Goal: Obtain resource: Download file/media

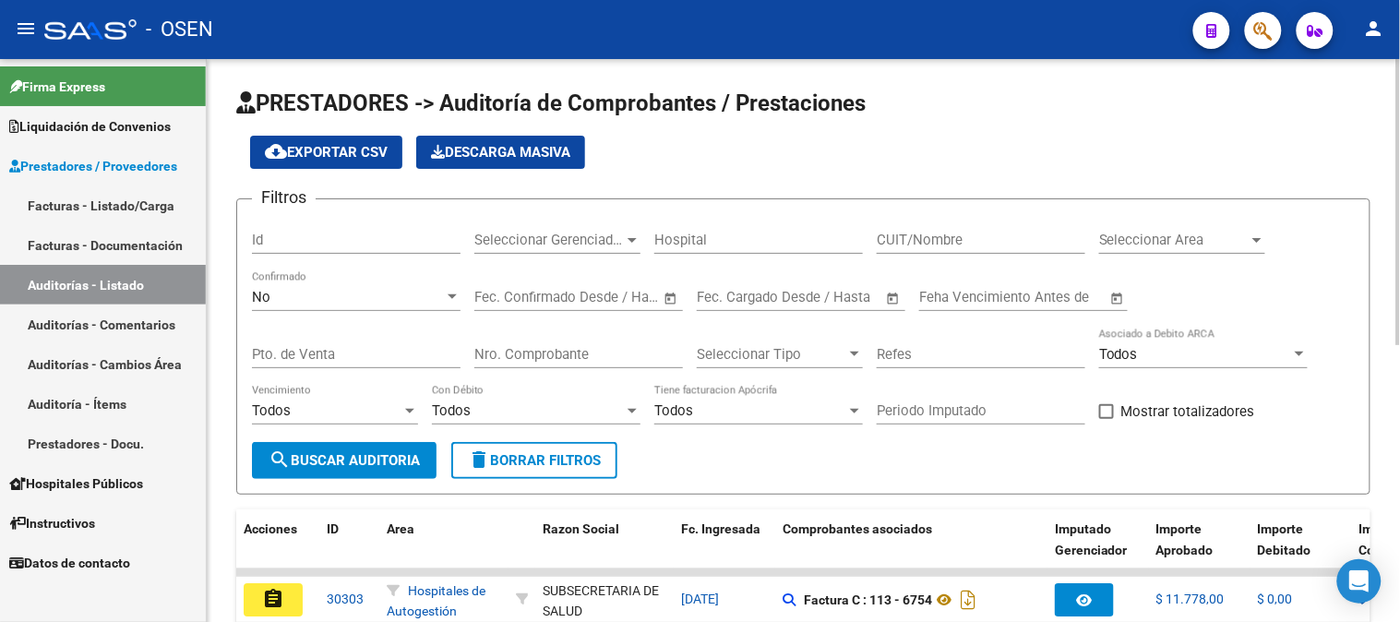
click at [348, 315] on div "No Confirmado" at bounding box center [356, 299] width 209 height 57
click at [344, 306] on div "No Confirmado" at bounding box center [356, 291] width 209 height 40
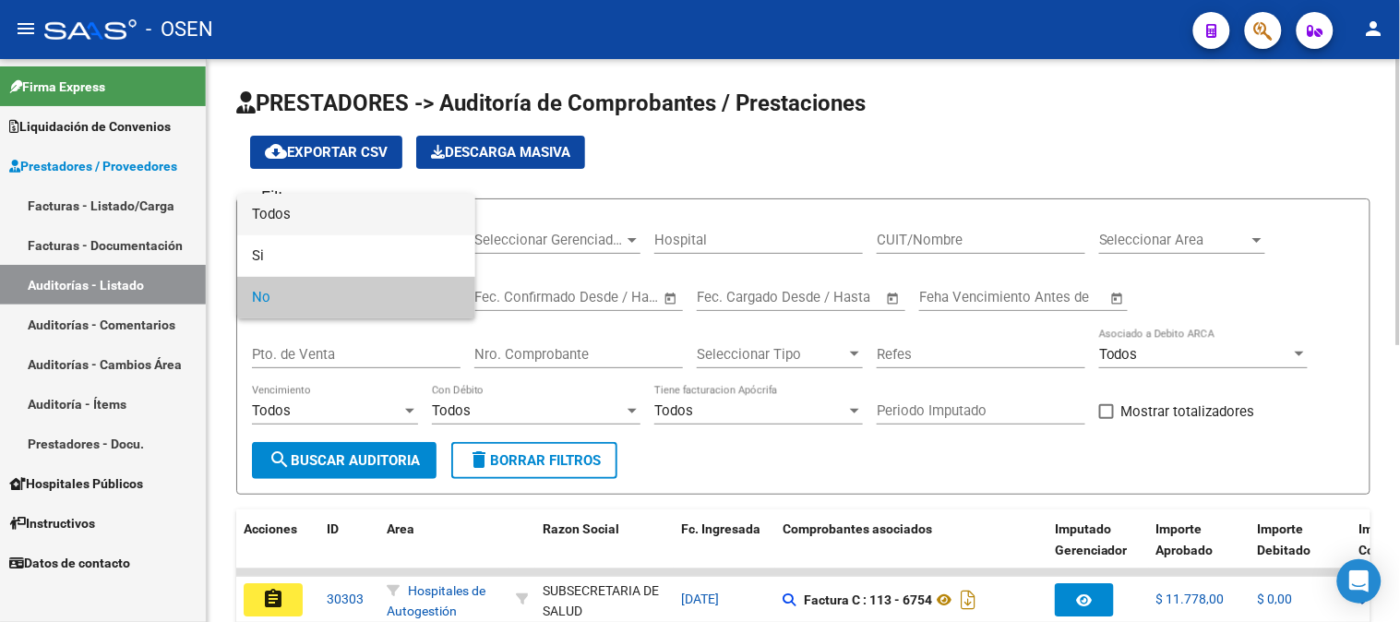
click at [327, 219] on span "Todos" at bounding box center [356, 215] width 209 height 42
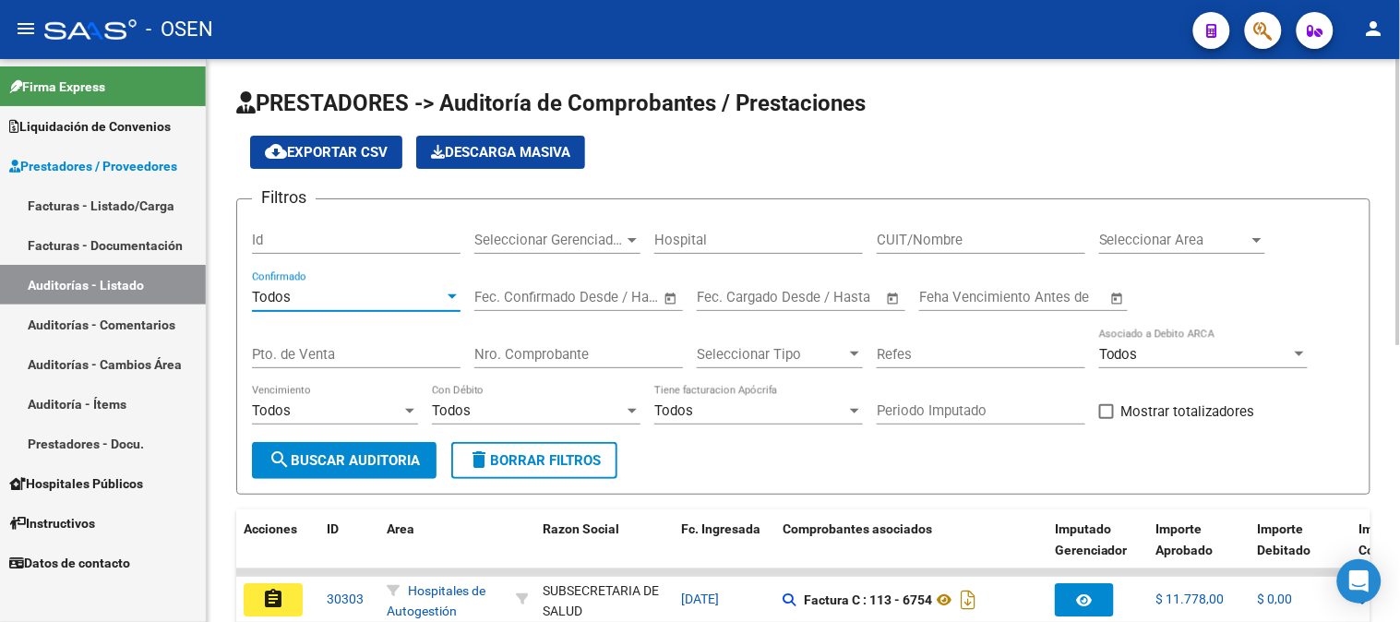
click at [530, 353] on input "Nro. Comprobante" at bounding box center [578, 354] width 209 height 17
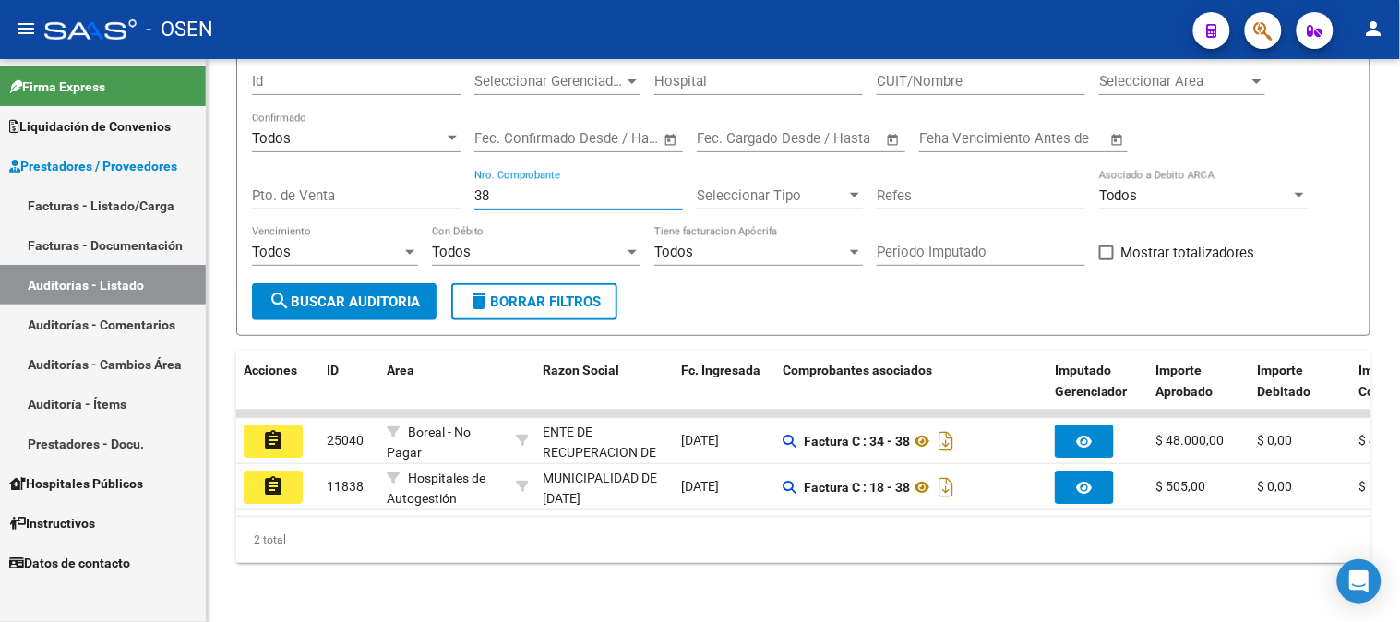
scroll to position [173, 0]
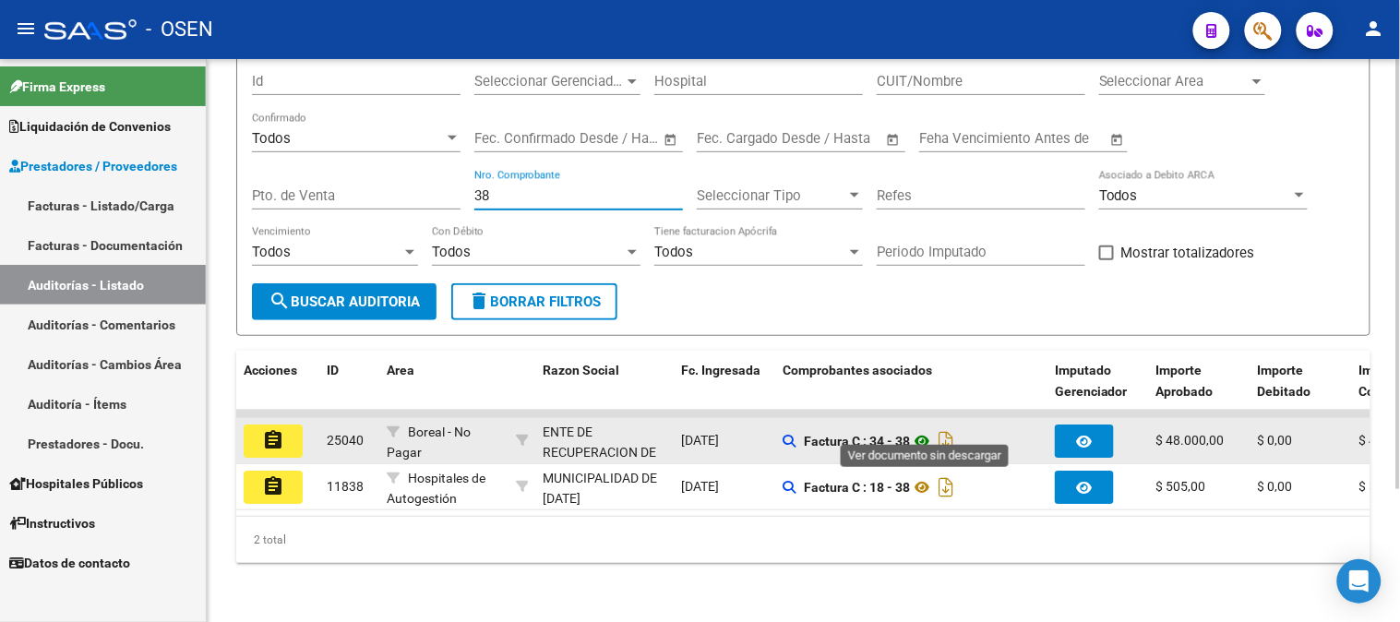
type input "38"
click at [924, 430] on icon at bounding box center [922, 441] width 24 height 22
click at [284, 424] on button "assignment" at bounding box center [273, 440] width 59 height 33
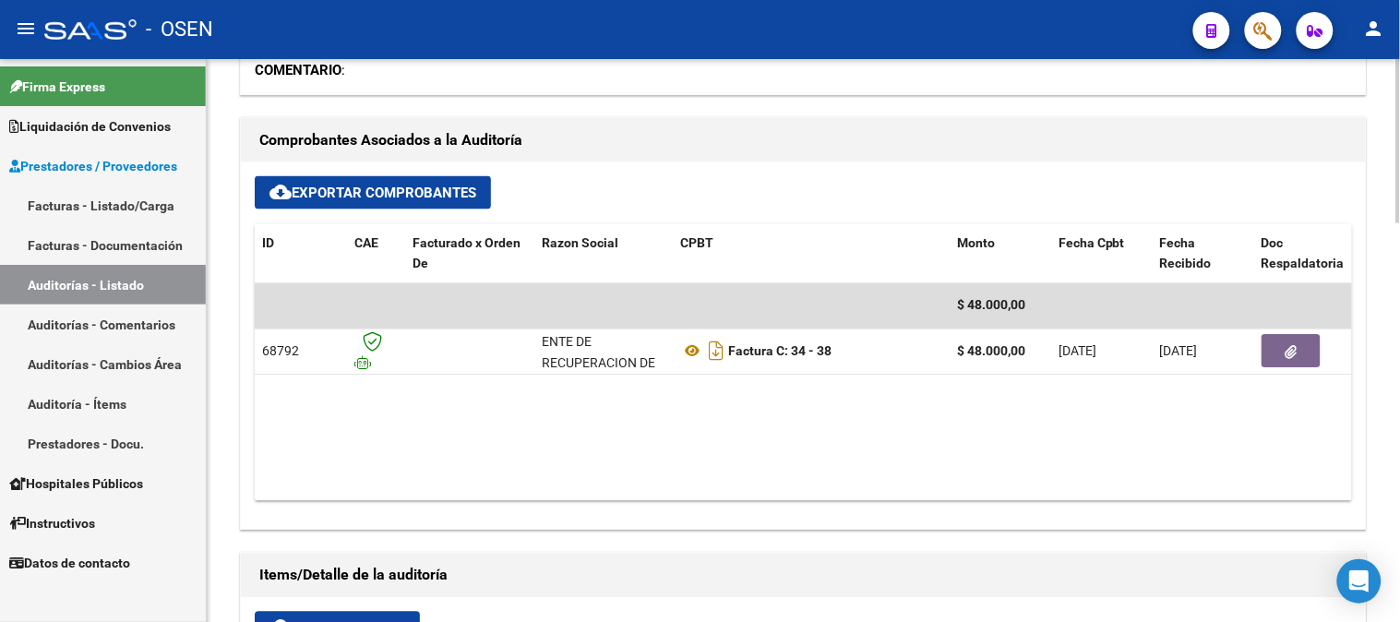
scroll to position [717, 0]
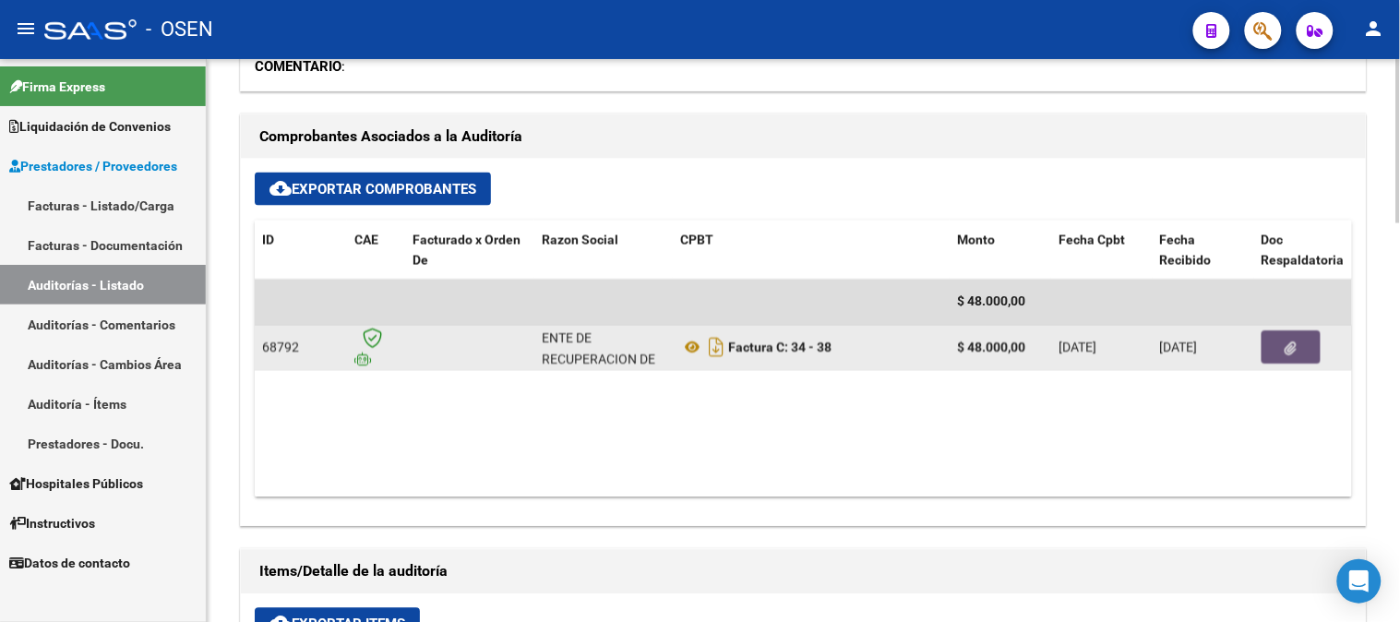
click at [1304, 334] on button "button" at bounding box center [1290, 347] width 59 height 33
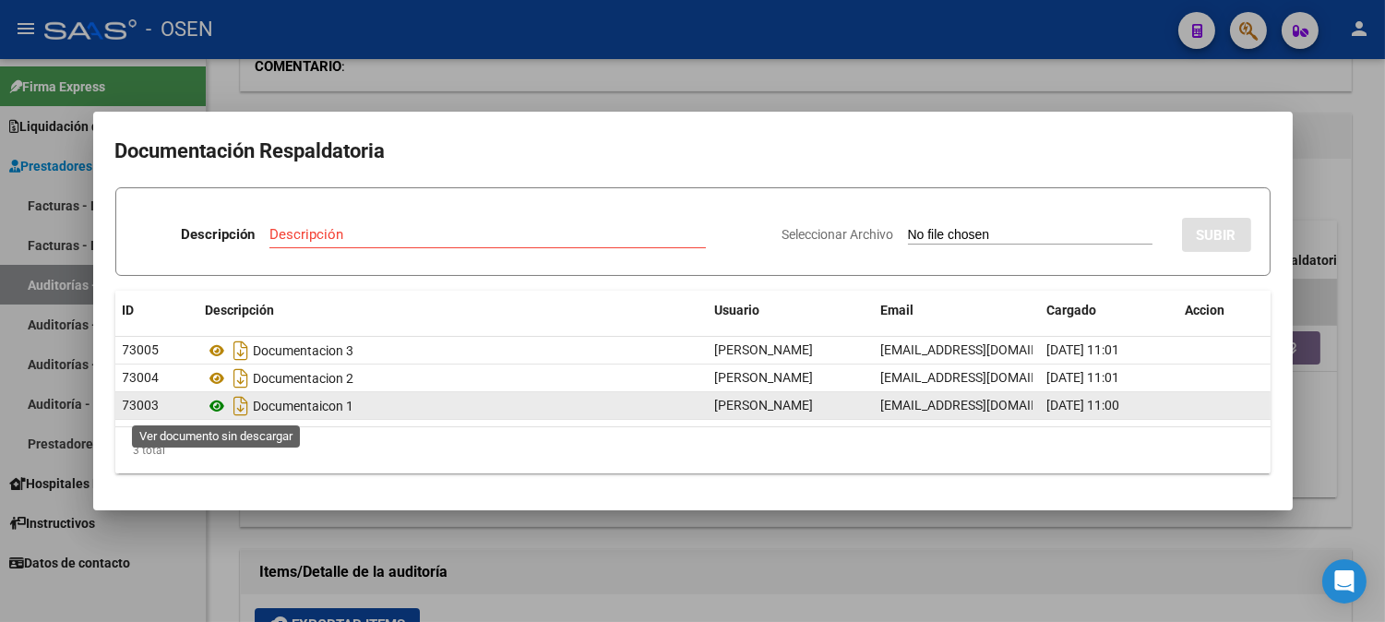
click at [214, 410] on icon at bounding box center [218, 406] width 24 height 22
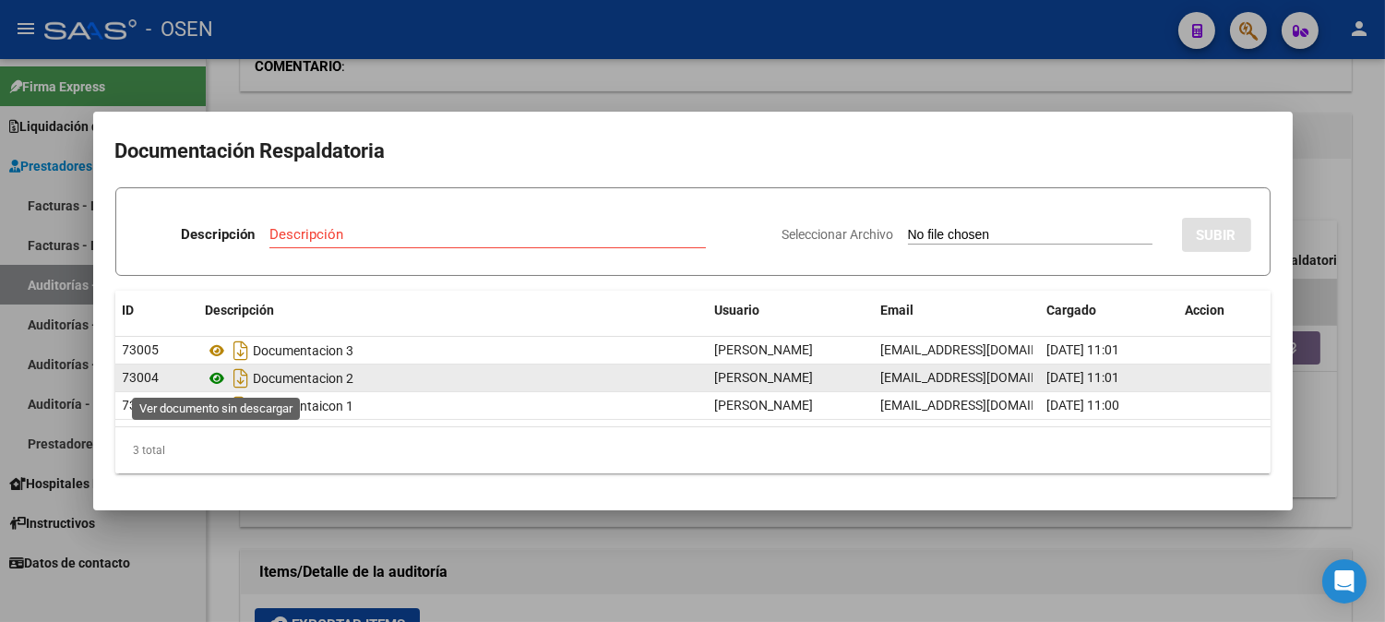
click at [212, 383] on icon at bounding box center [218, 378] width 24 height 22
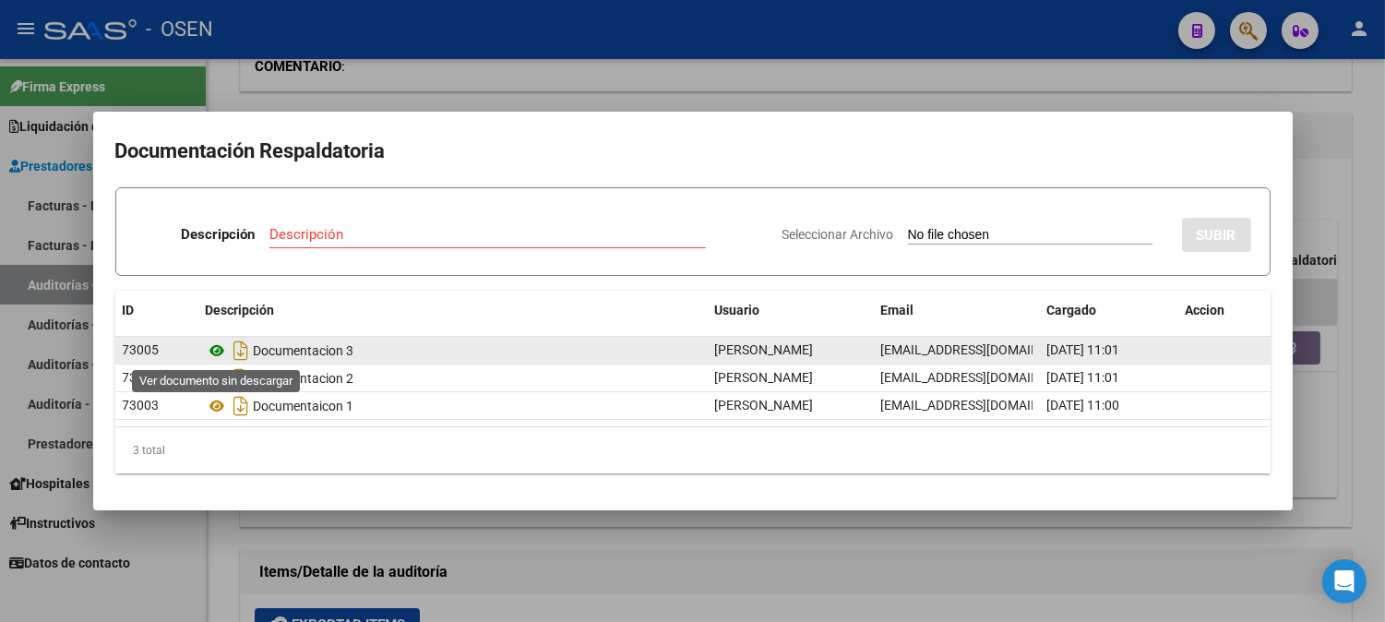
click at [222, 353] on icon at bounding box center [218, 351] width 24 height 22
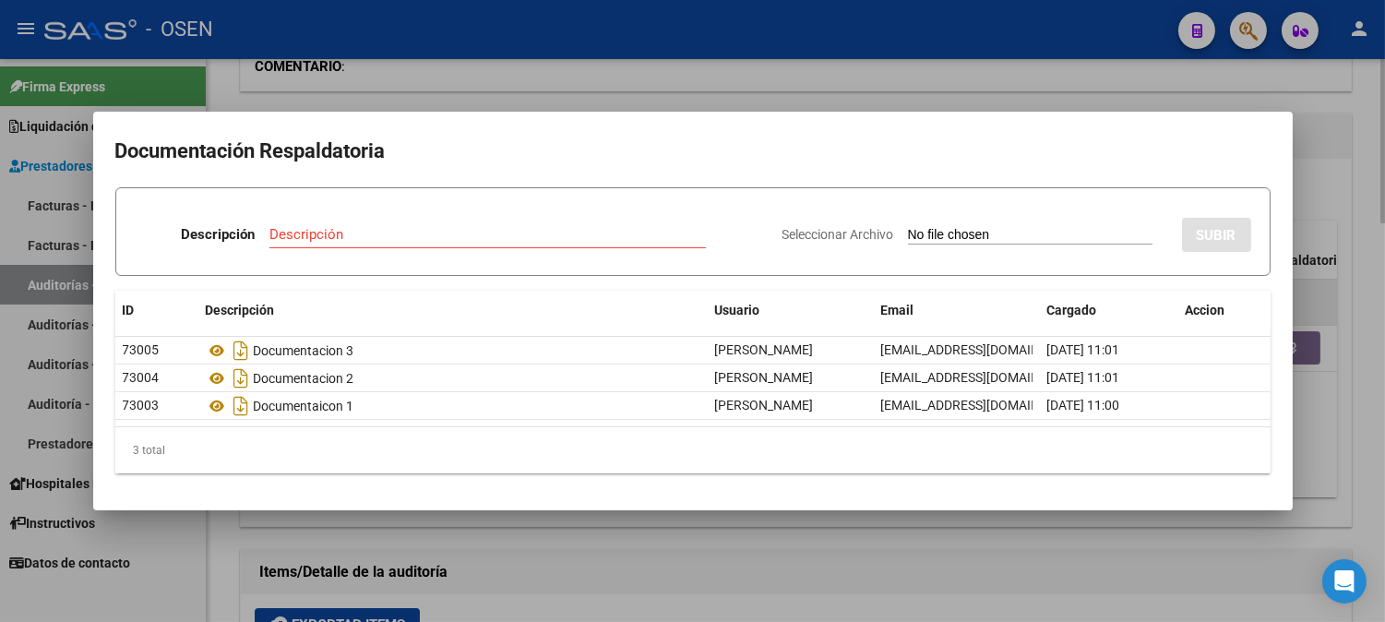
drag, startPoint x: 1334, startPoint y: 136, endPoint x: 449, endPoint y: 293, distance: 898.9
click at [1333, 136] on div at bounding box center [692, 311] width 1385 height 622
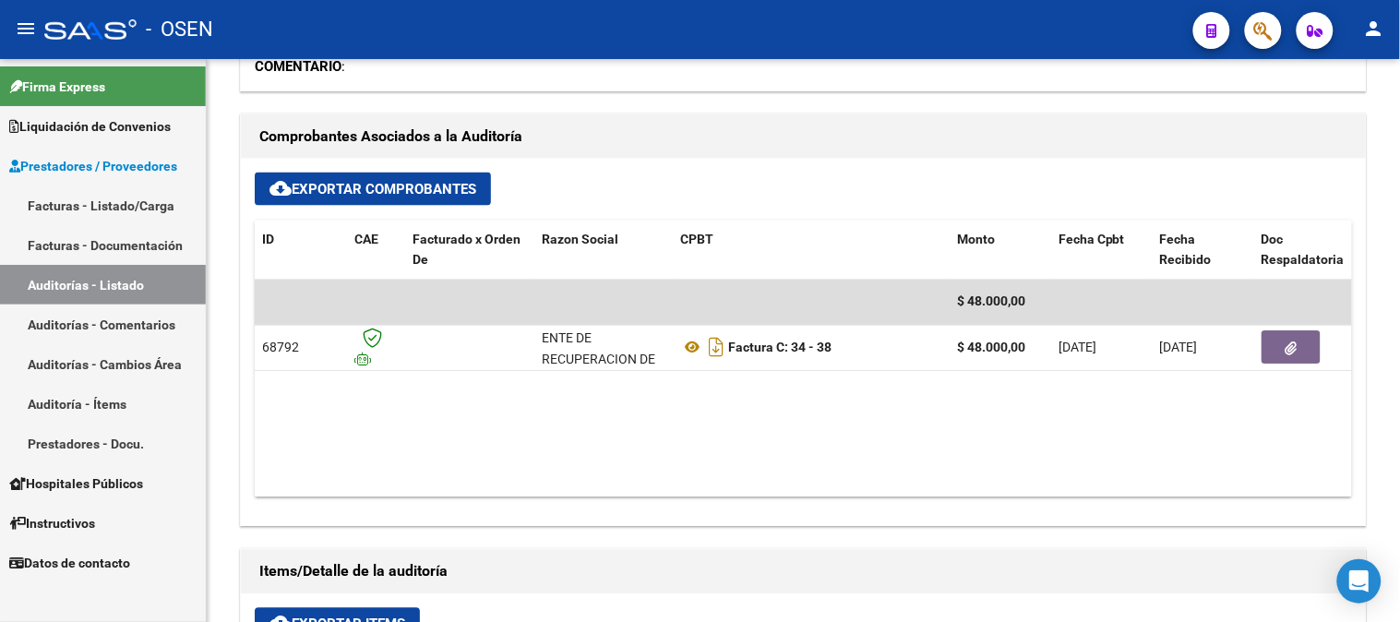
click at [90, 282] on link "Auditorías - Listado" at bounding box center [103, 285] width 206 height 40
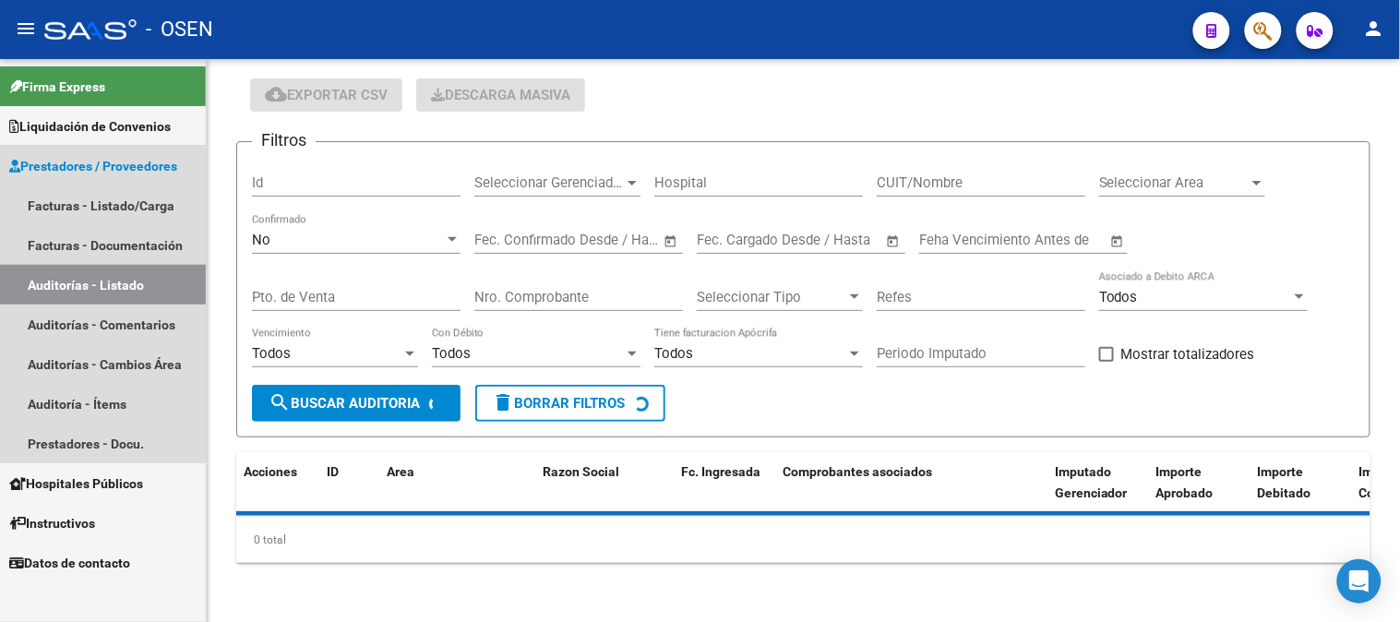
scroll to position [57, 0]
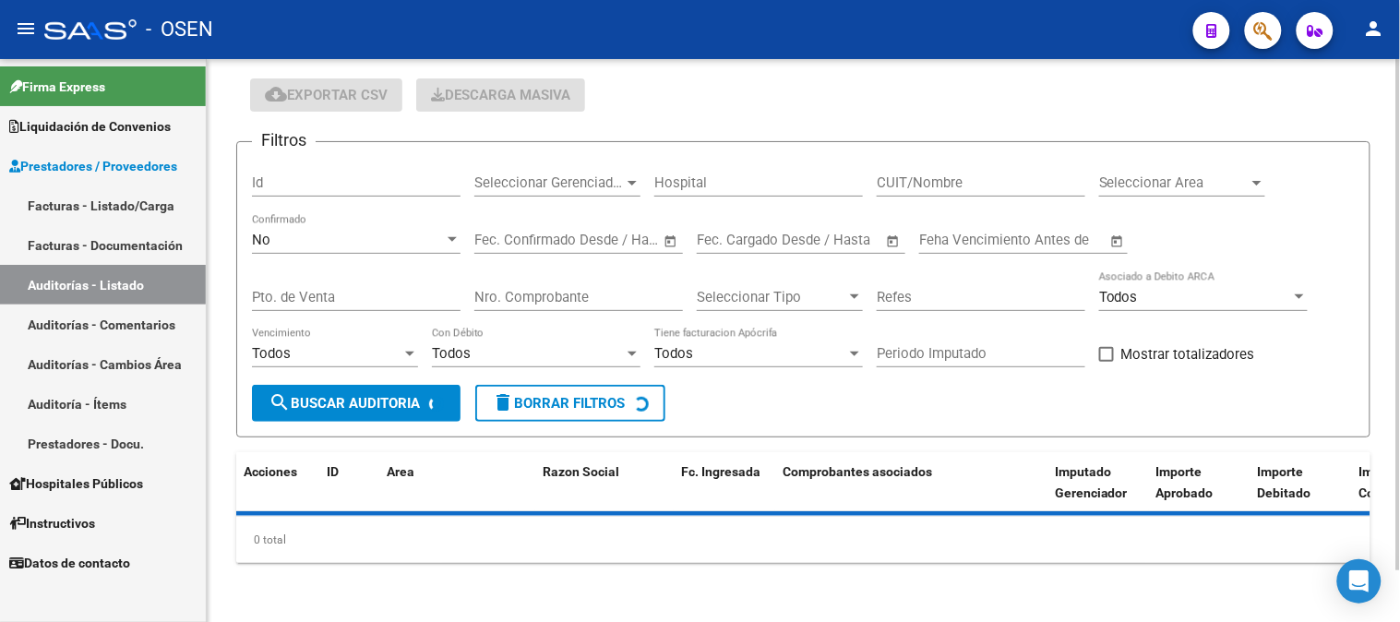
click at [343, 243] on div "No" at bounding box center [348, 240] width 192 height 17
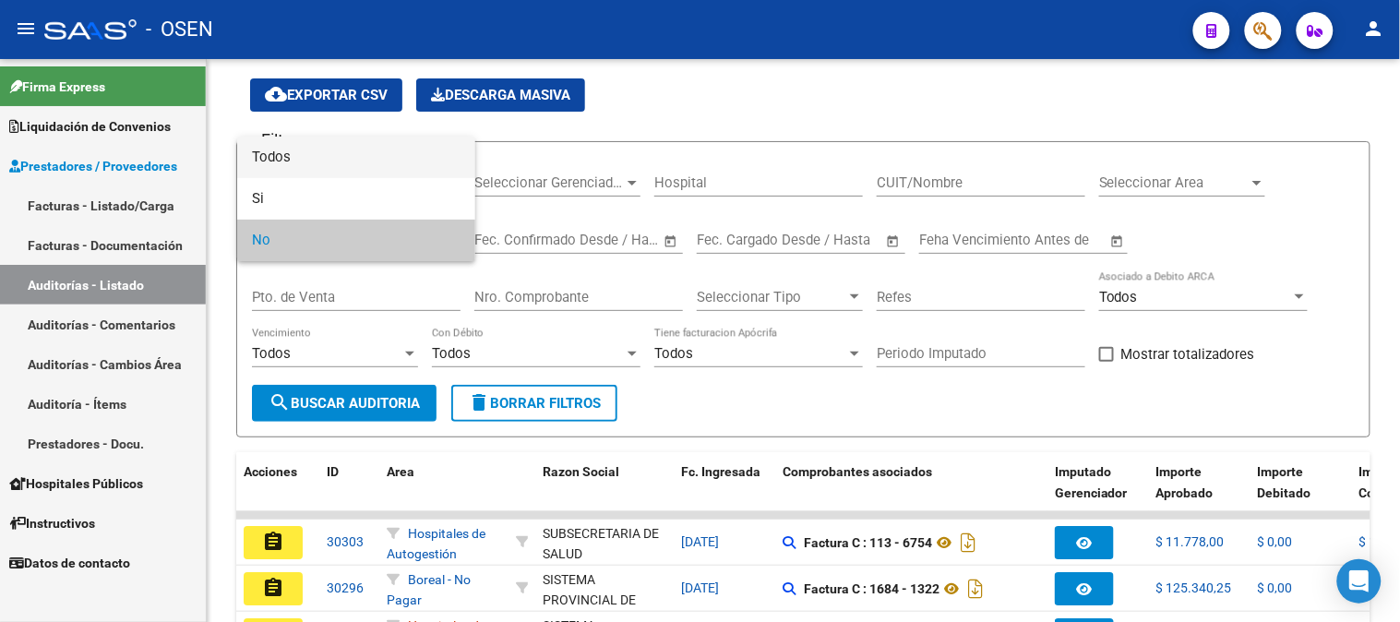
click at [343, 175] on span "Todos" at bounding box center [356, 158] width 209 height 42
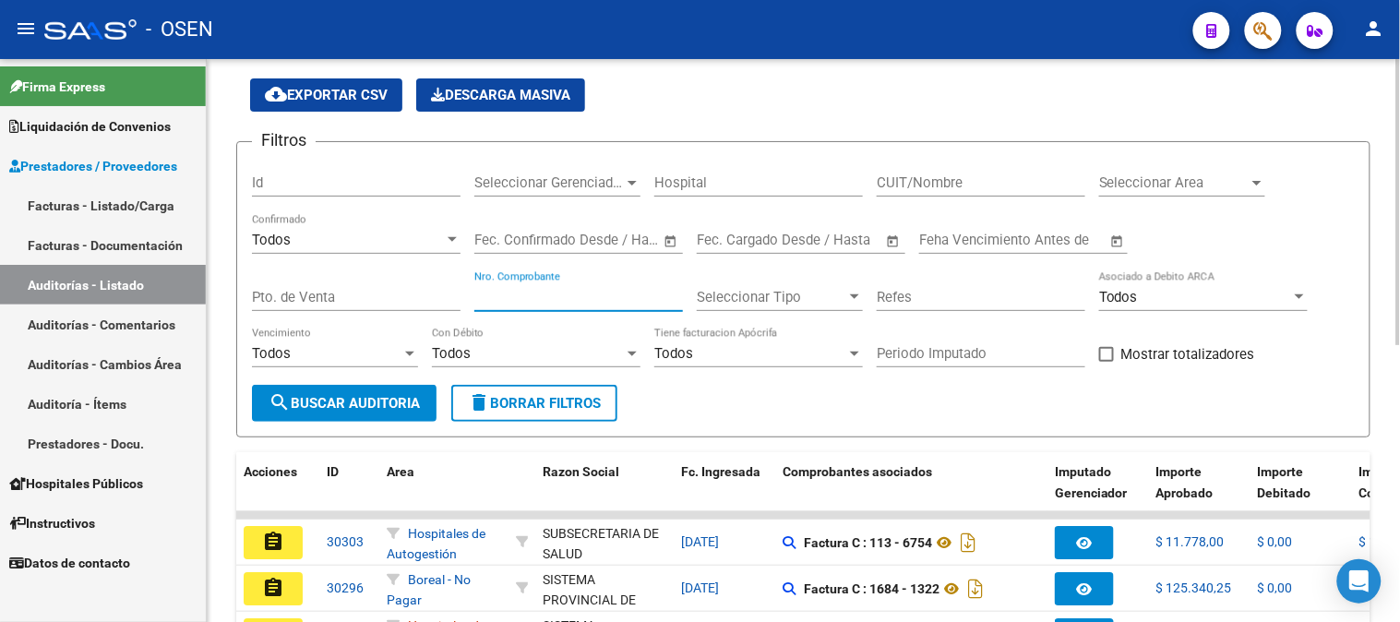
click at [484, 301] on input "Nro. Comprobante" at bounding box center [578, 297] width 209 height 17
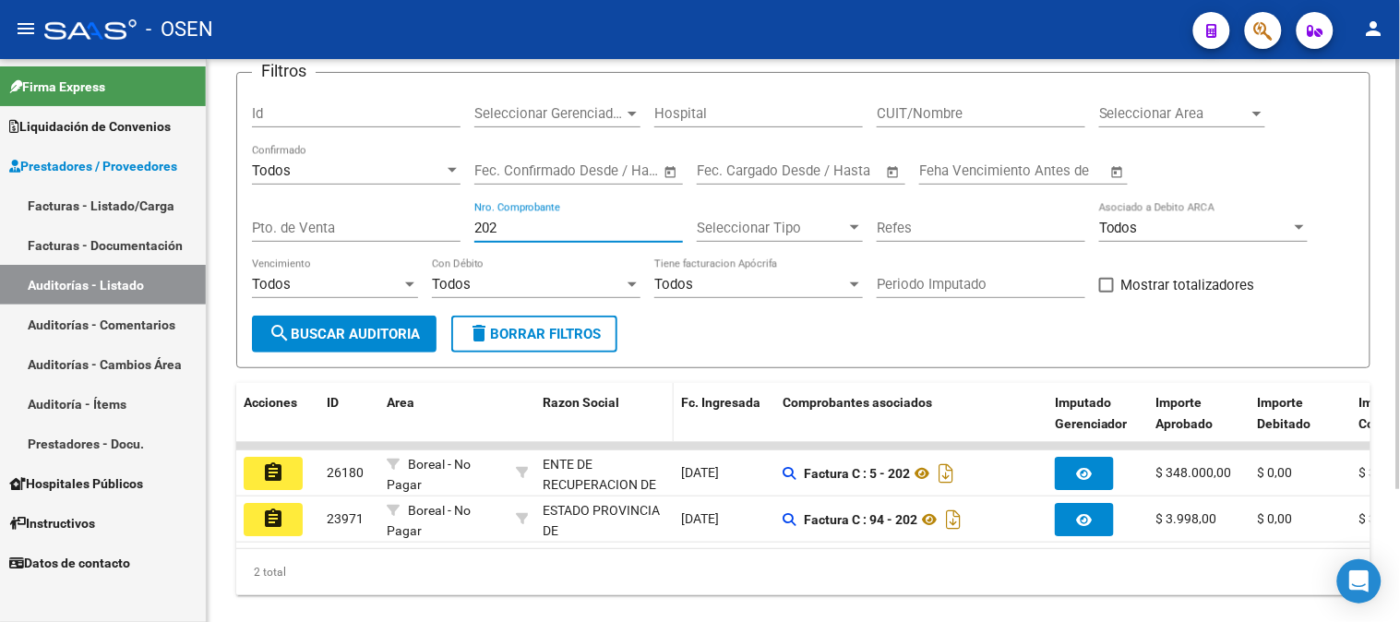
scroll to position [160, 0]
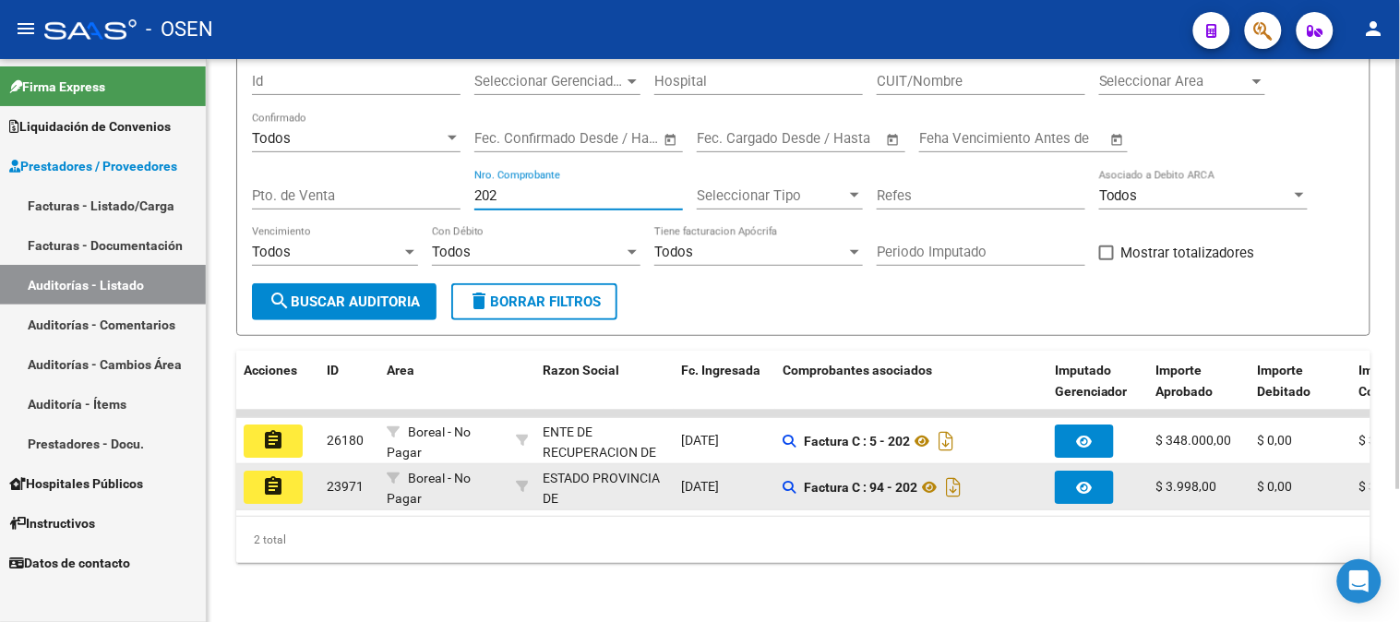
type input "202"
click at [279, 489] on mat-icon "assignment" at bounding box center [273, 486] width 22 height 22
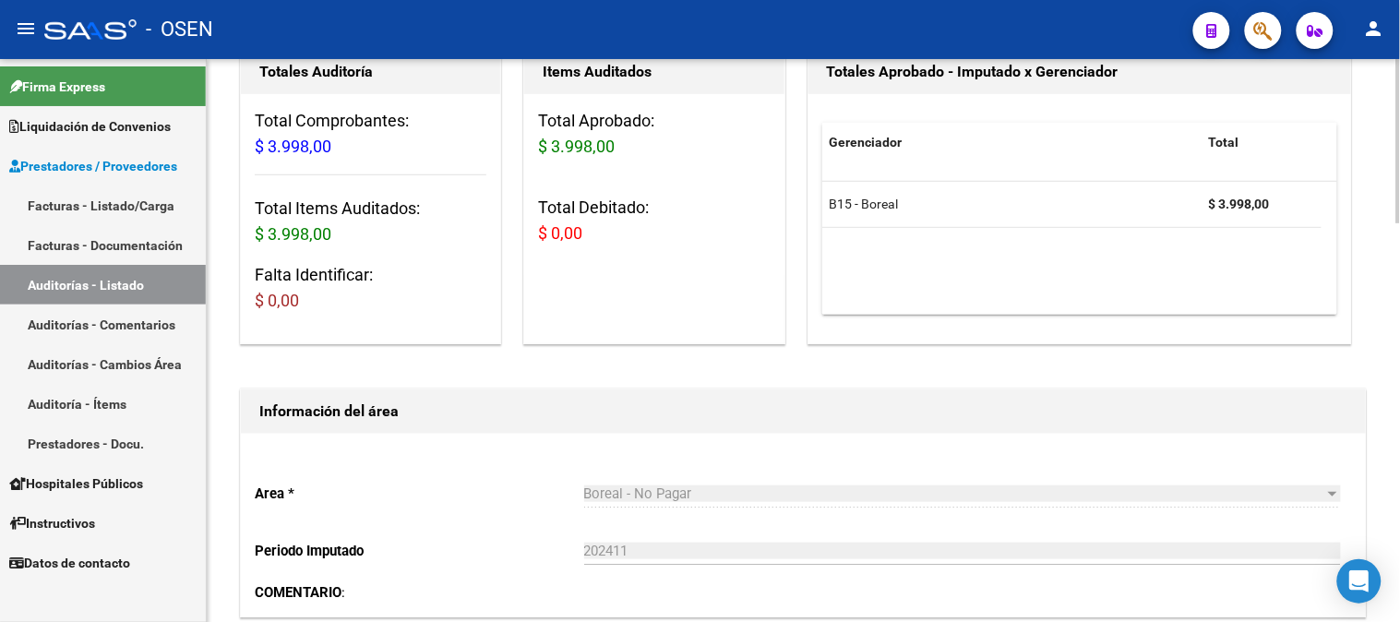
scroll to position [205, 0]
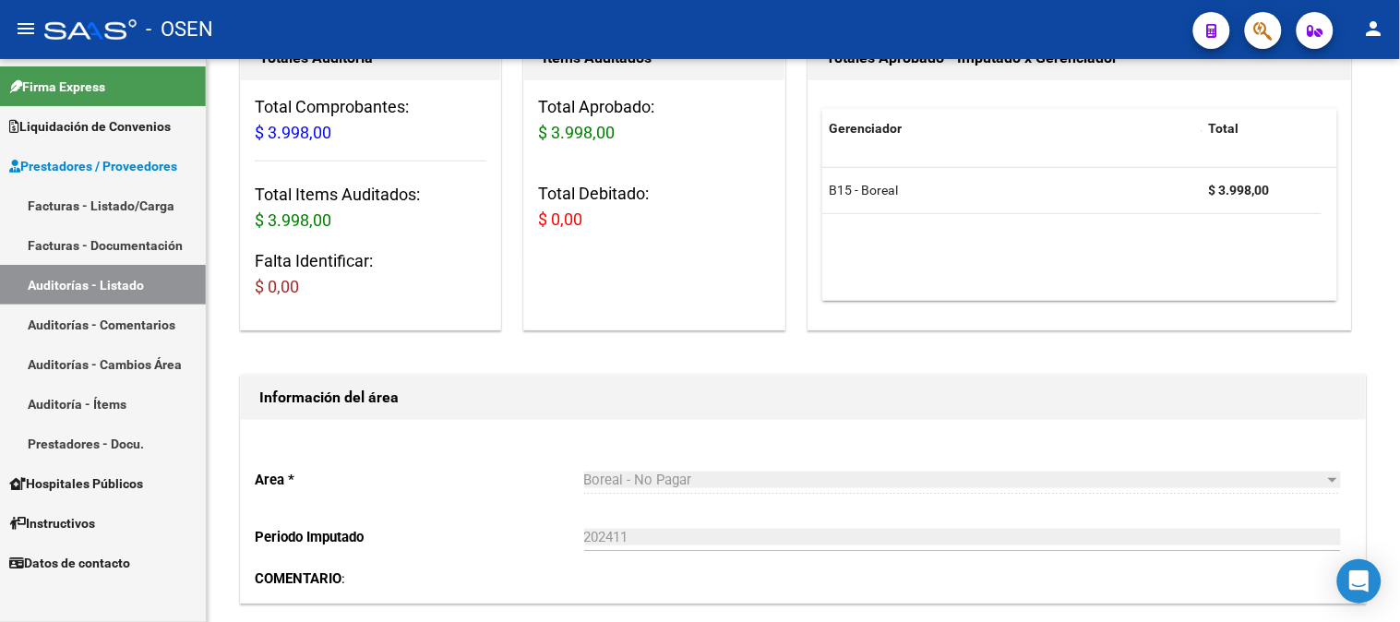
click at [104, 288] on link "Auditorías - Listado" at bounding box center [103, 285] width 206 height 40
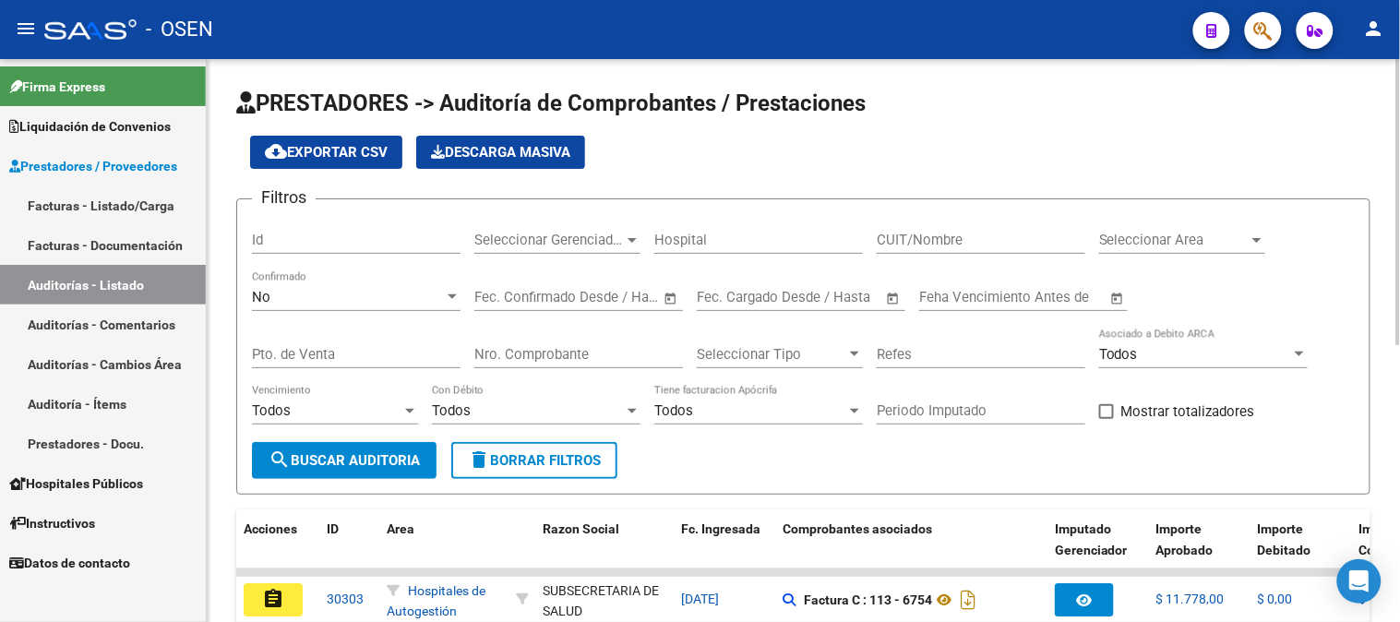
click at [380, 292] on div "No" at bounding box center [348, 297] width 192 height 17
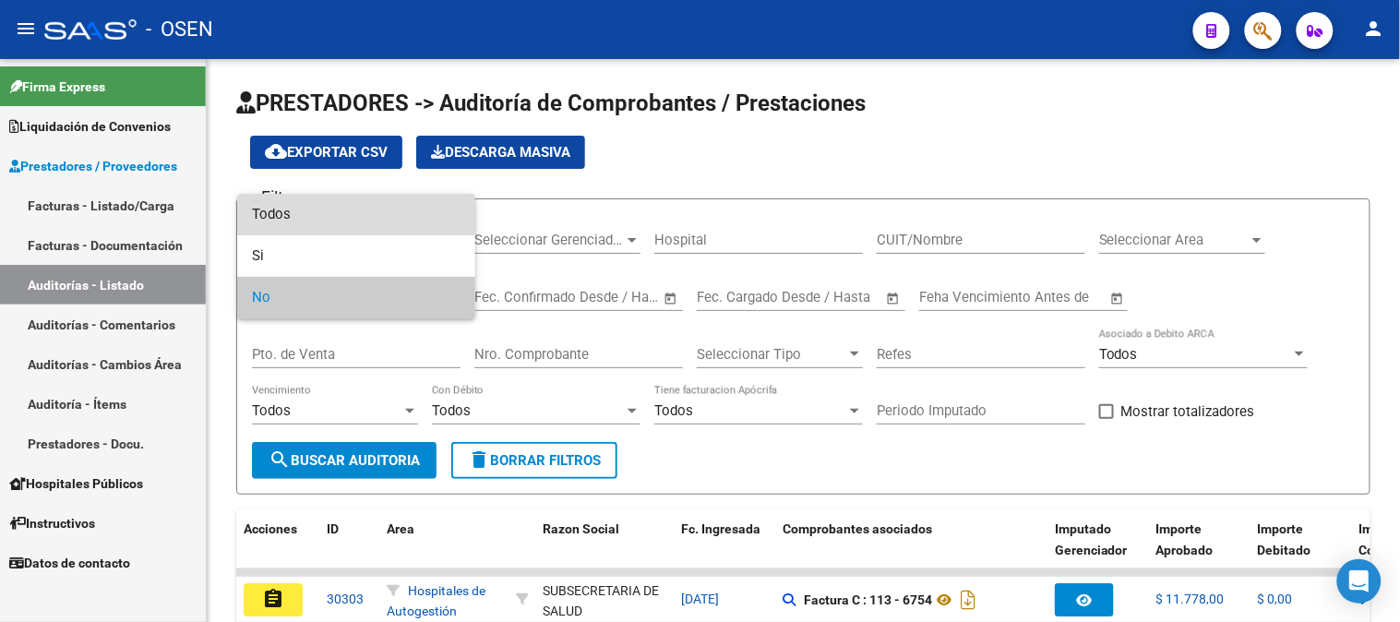
click at [372, 227] on span "Todos" at bounding box center [356, 215] width 209 height 42
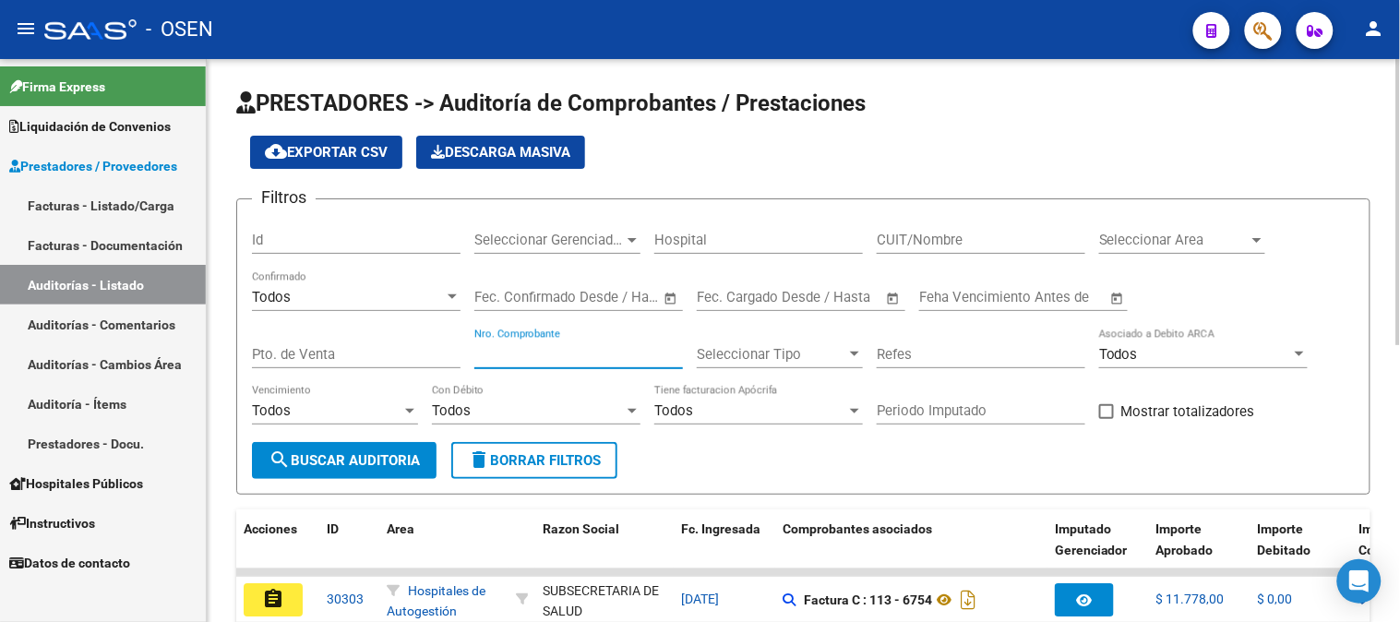
click at [547, 355] on input "Nro. Comprobante" at bounding box center [578, 354] width 209 height 17
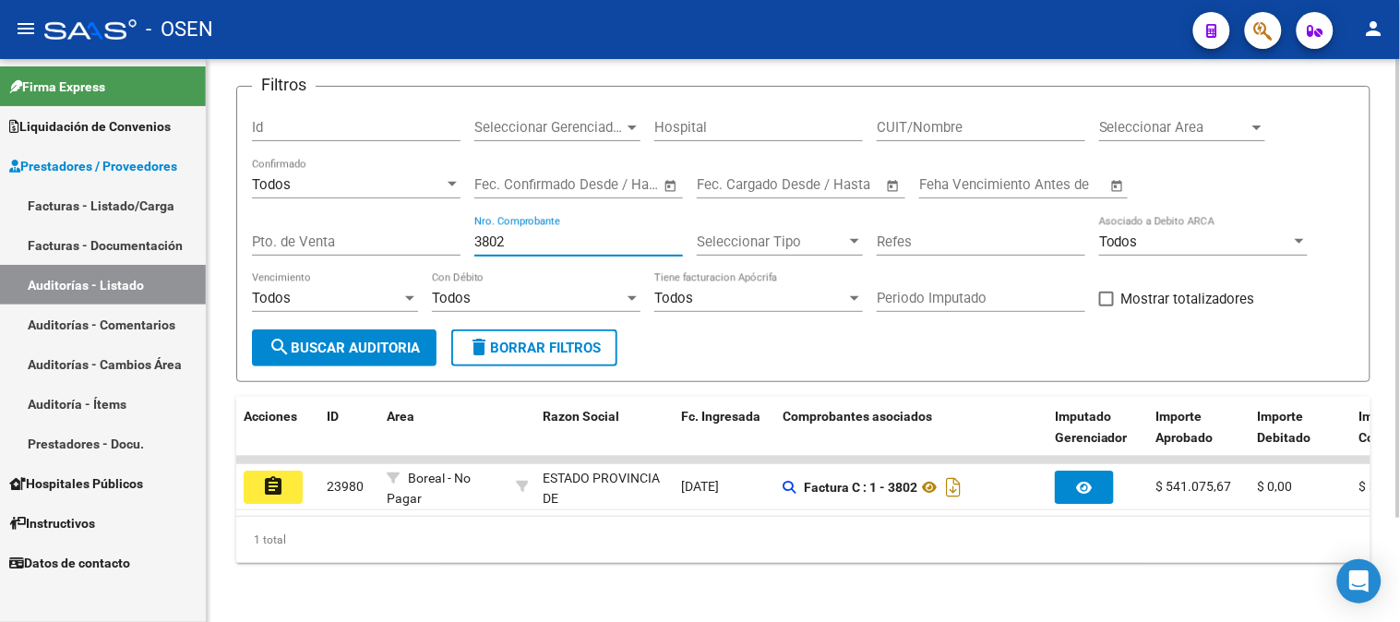
scroll to position [127, 0]
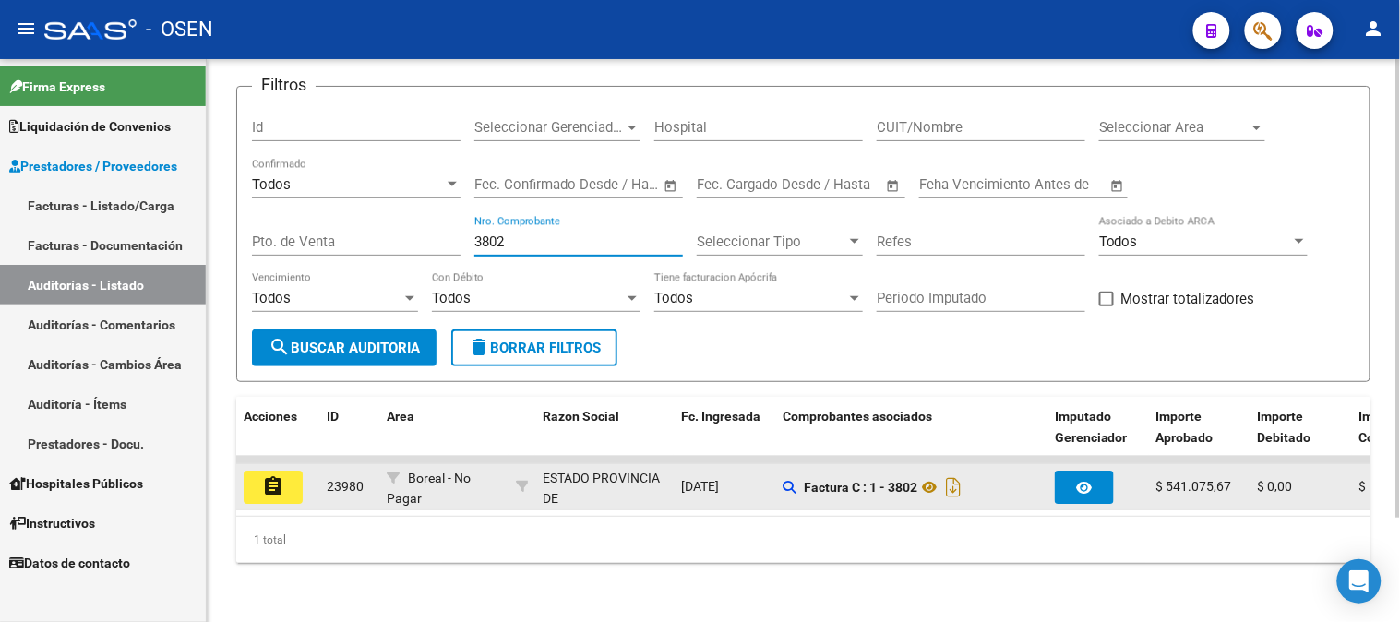
type input "3802"
click at [273, 477] on mat-icon "assignment" at bounding box center [273, 486] width 22 height 22
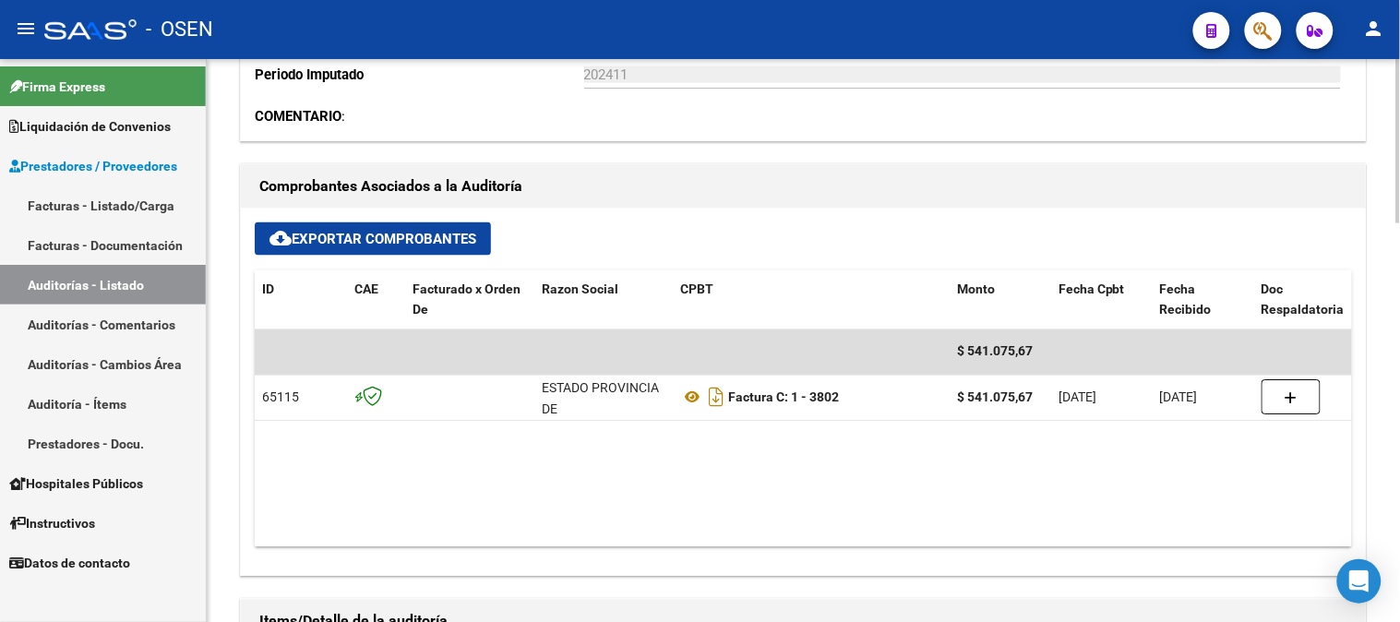
scroll to position [717, 0]
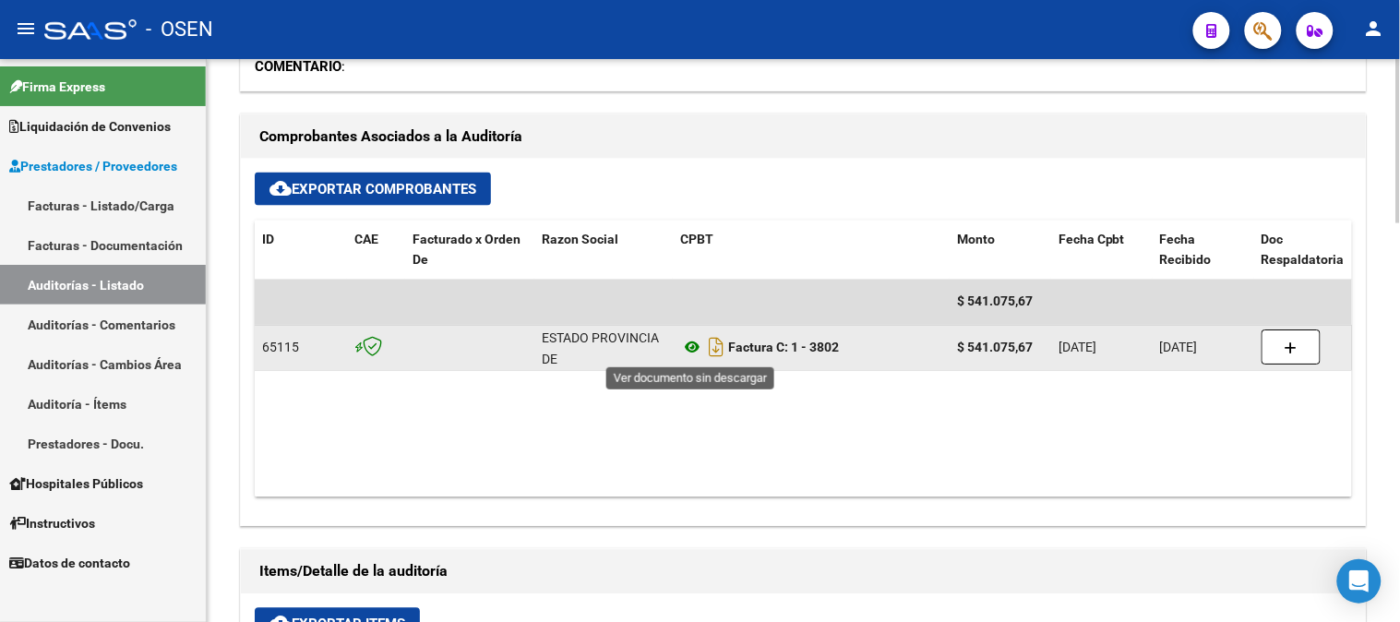
click at [701, 344] on icon at bounding box center [692, 348] width 24 height 22
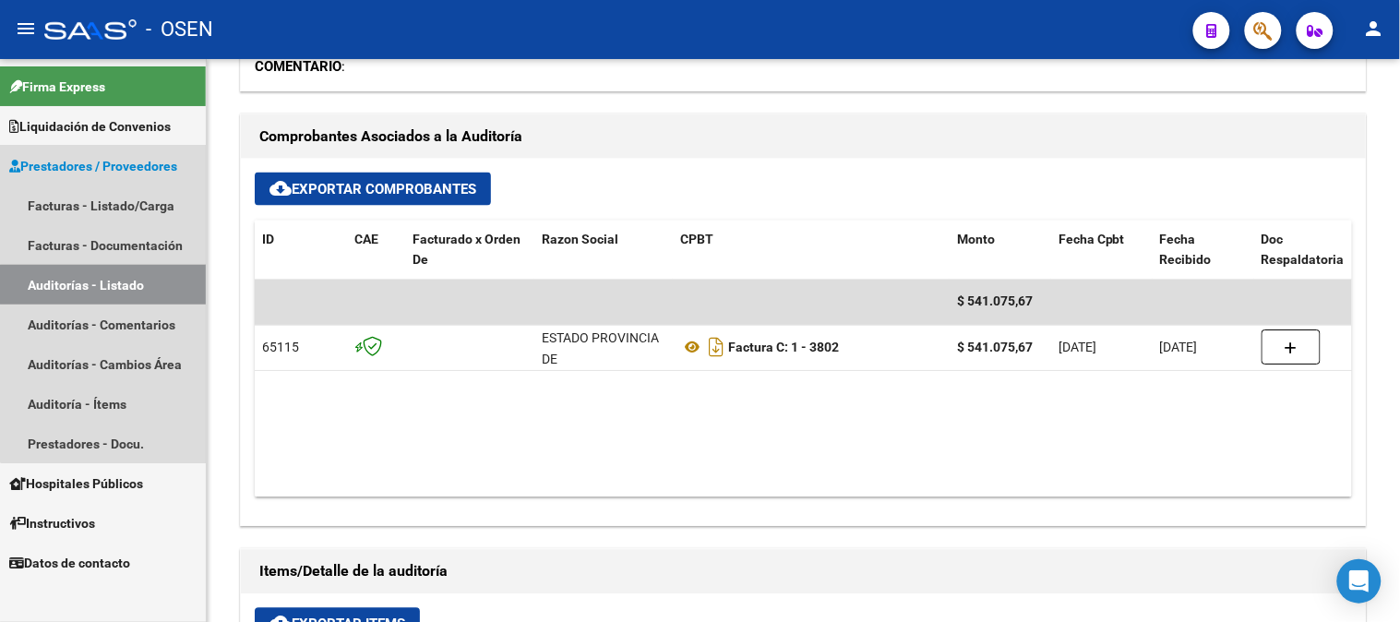
click at [118, 284] on link "Auditorías - Listado" at bounding box center [103, 285] width 206 height 40
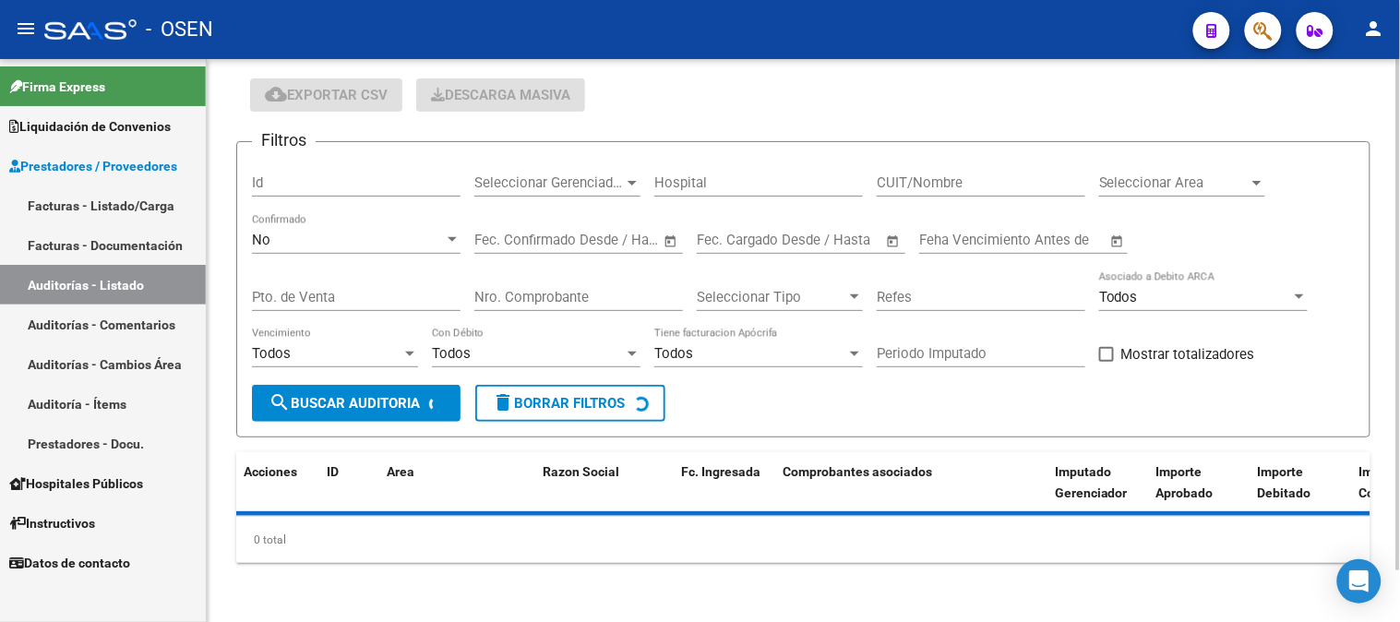
click at [284, 240] on div "No" at bounding box center [348, 240] width 192 height 17
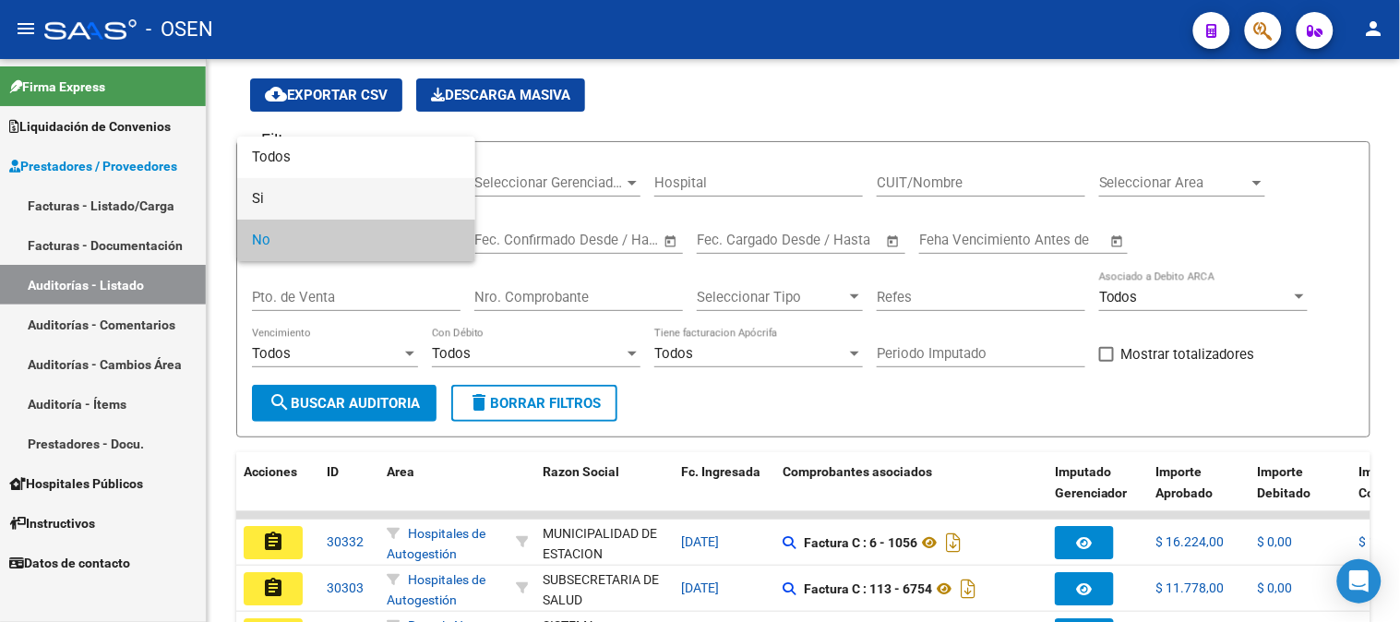
click at [332, 185] on span "Si" at bounding box center [356, 199] width 209 height 42
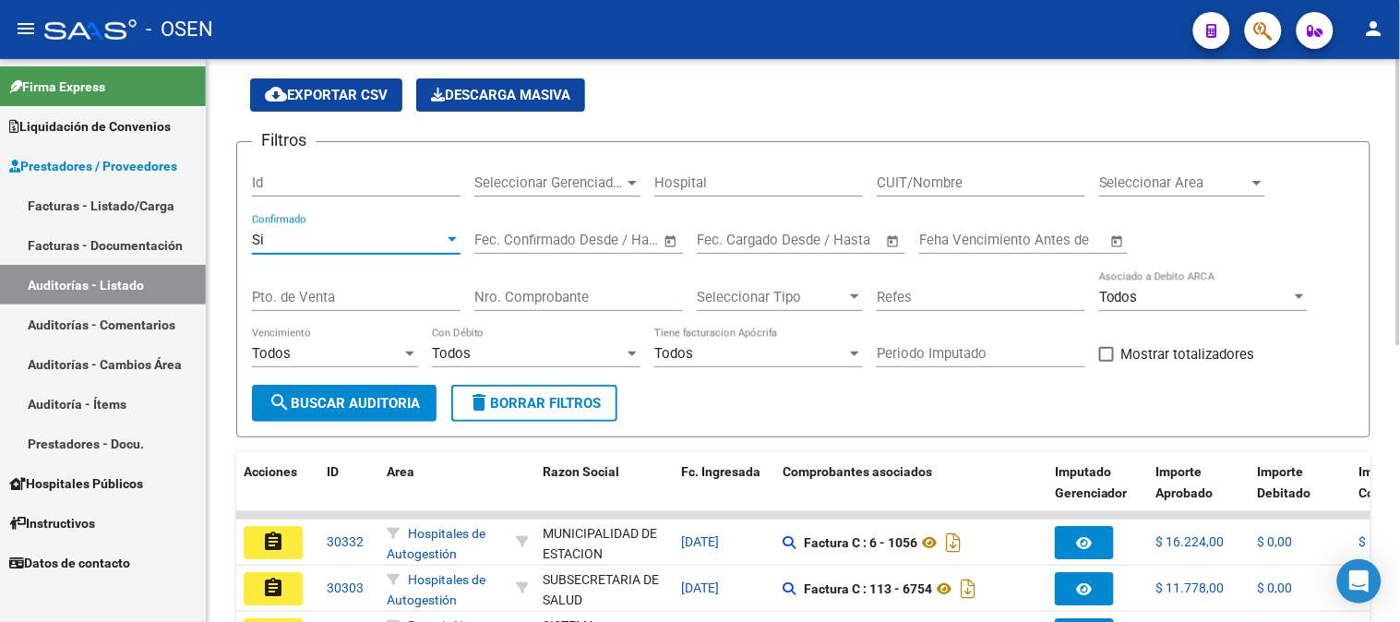
click at [329, 244] on div "Si" at bounding box center [348, 240] width 192 height 17
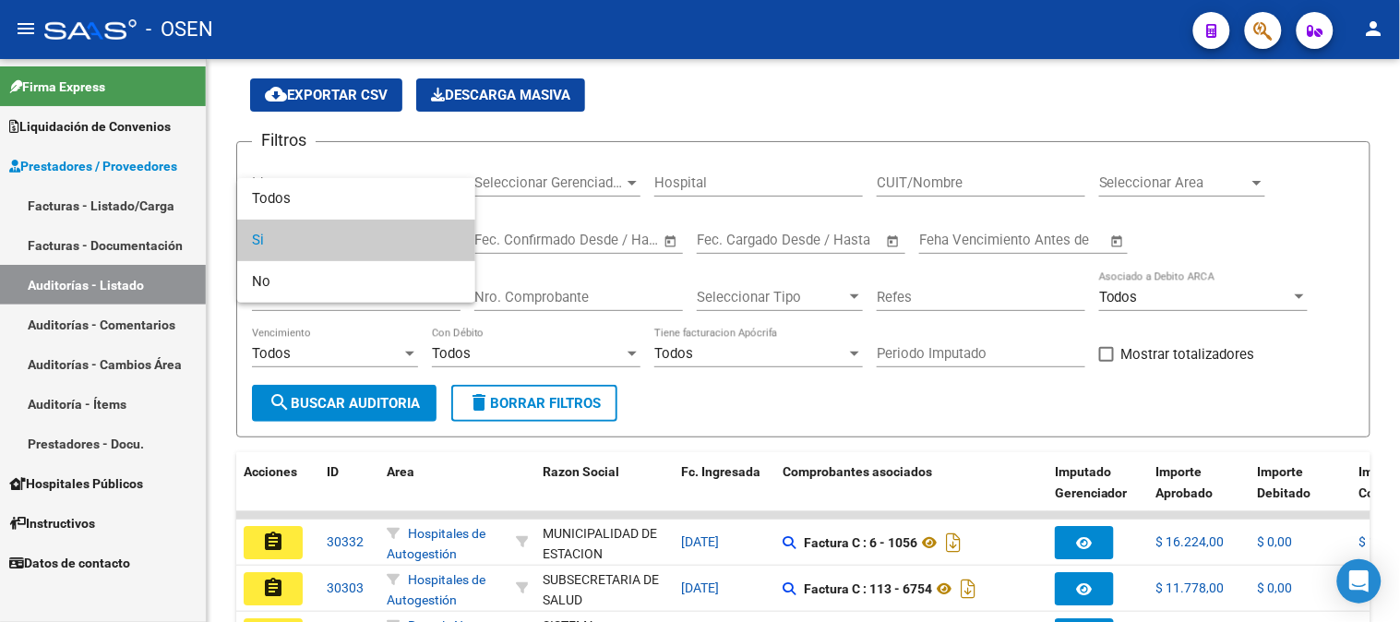
click at [329, 173] on div at bounding box center [700, 311] width 1400 height 622
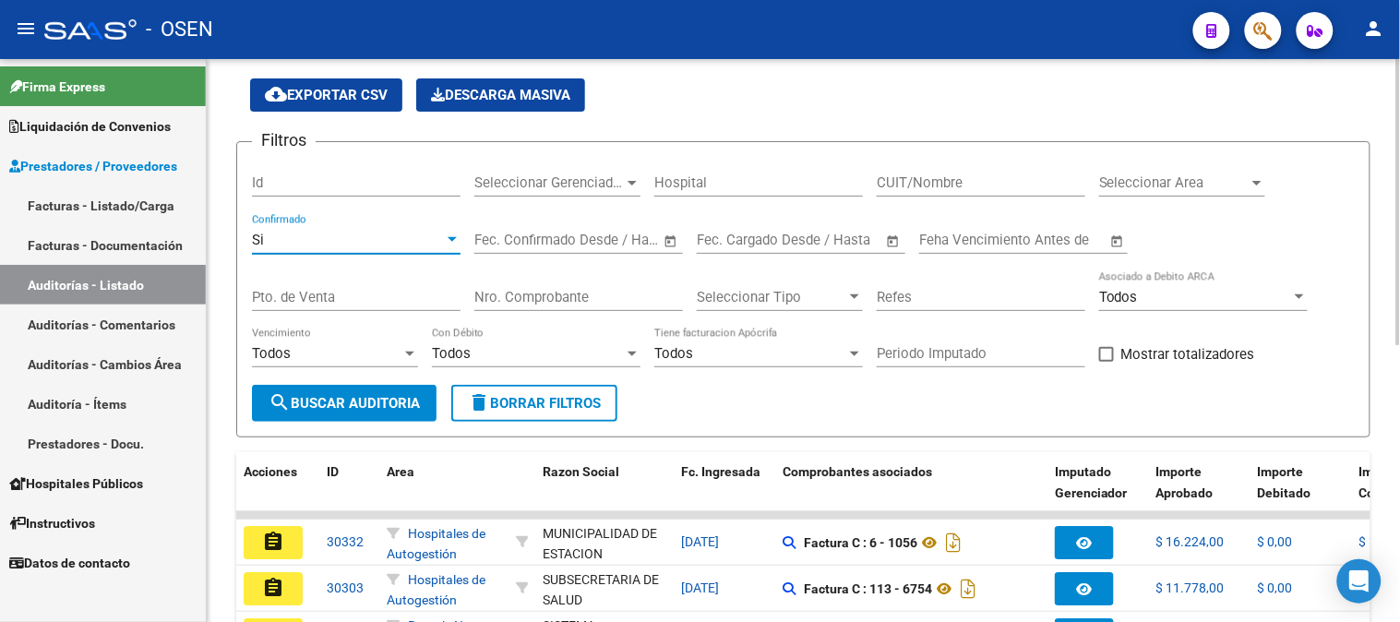
click at [311, 245] on div "Si" at bounding box center [348, 240] width 192 height 17
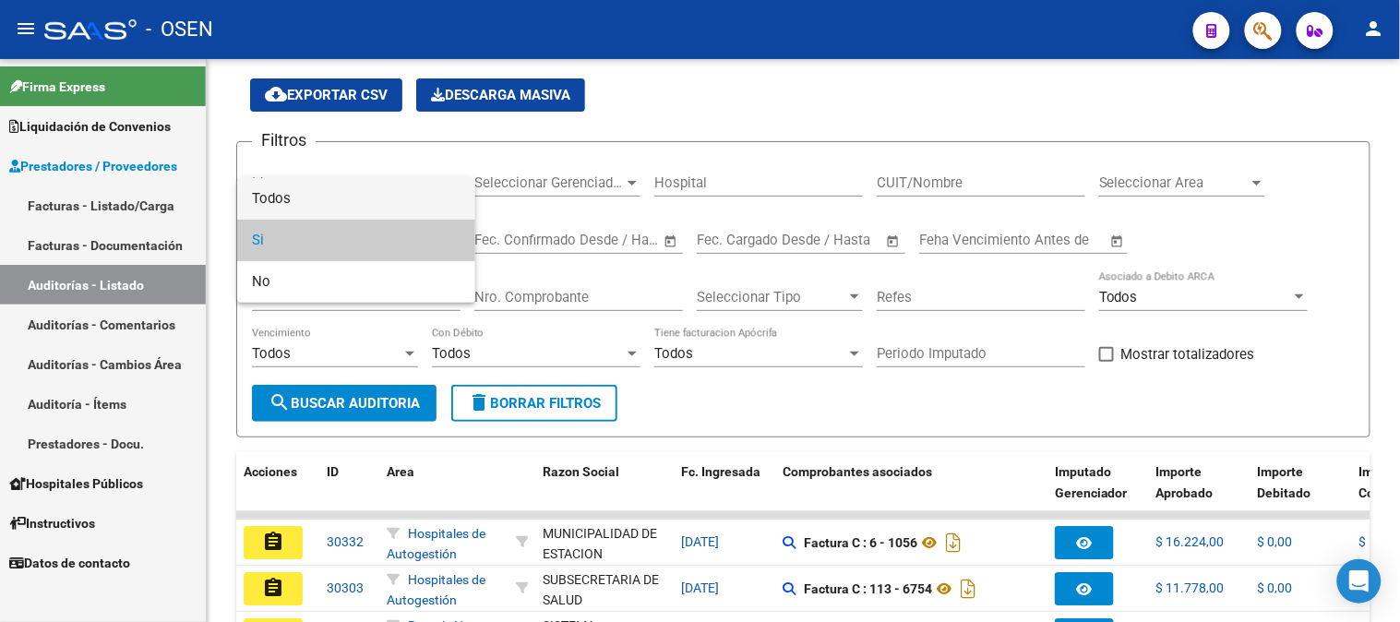
click at [315, 192] on span "Todos" at bounding box center [356, 199] width 209 height 42
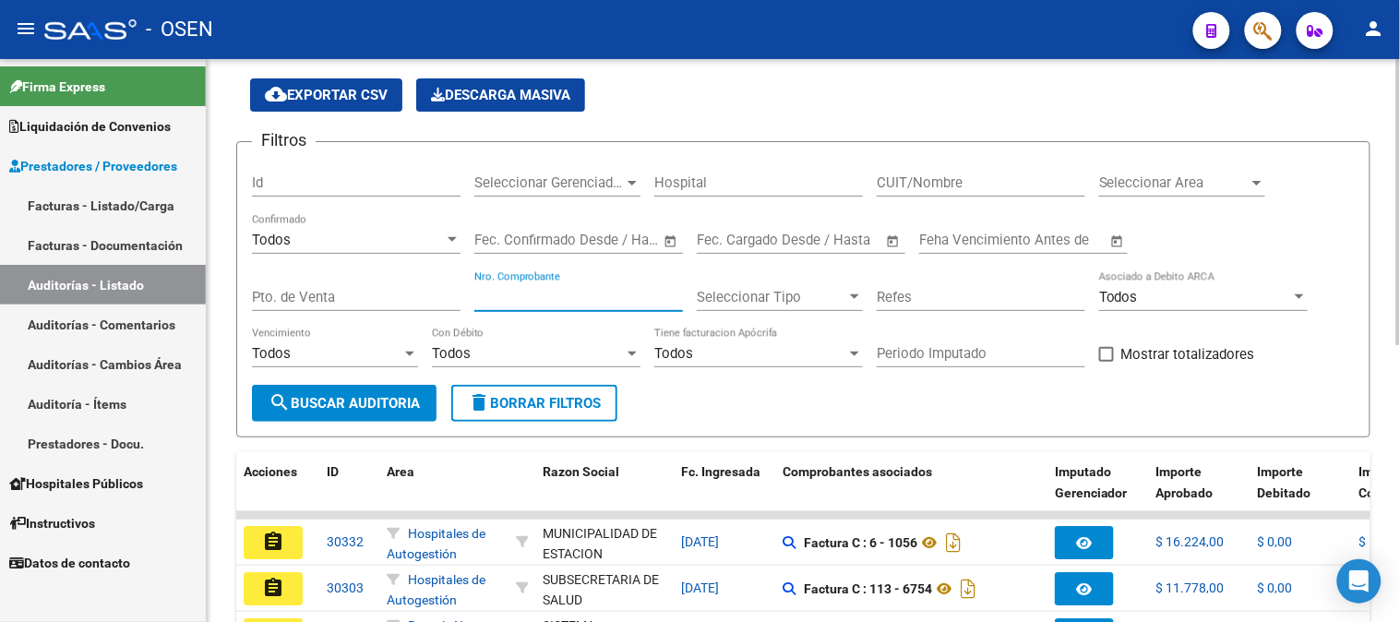
click at [475, 298] on input "Nro. Comprobante" at bounding box center [578, 297] width 209 height 17
type input "1530"
drag, startPoint x: 494, startPoint y: 298, endPoint x: 460, endPoint y: 308, distance: 35.6
click at [460, 308] on div "Filtros Id Seleccionar Gerenciador Seleccionar Gerenciador Hospital CUIT/Nombre…" at bounding box center [803, 271] width 1103 height 228
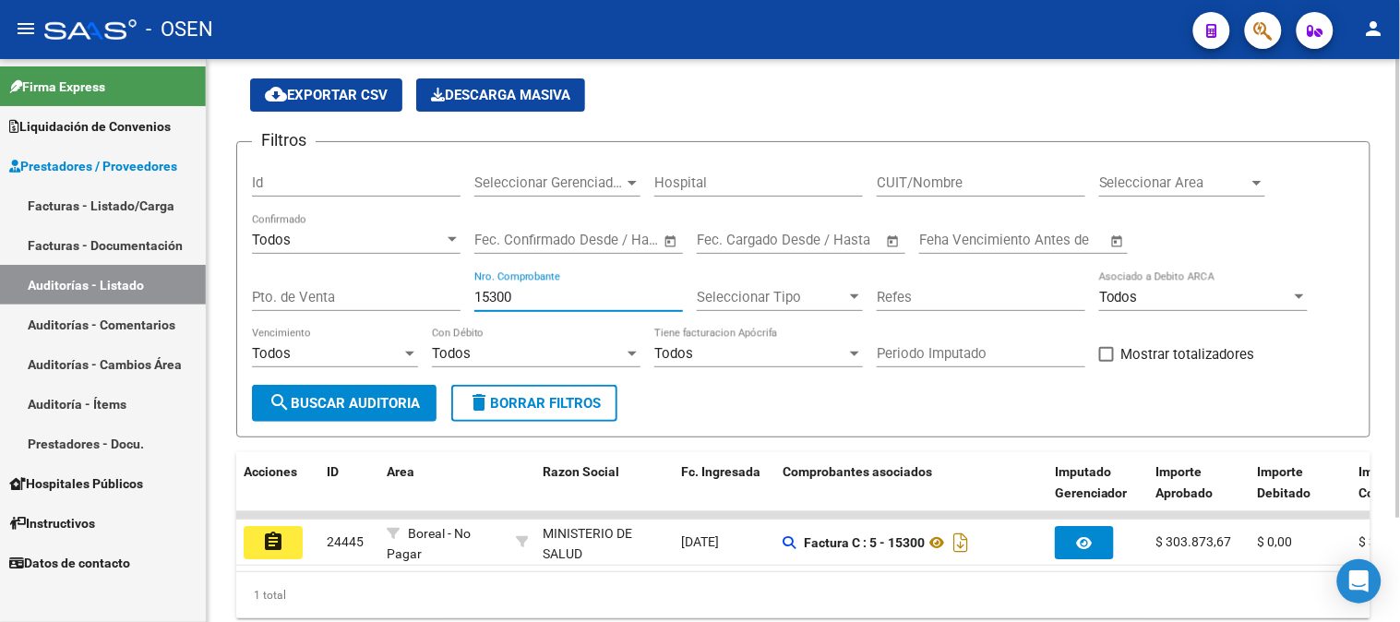
scroll to position [127, 0]
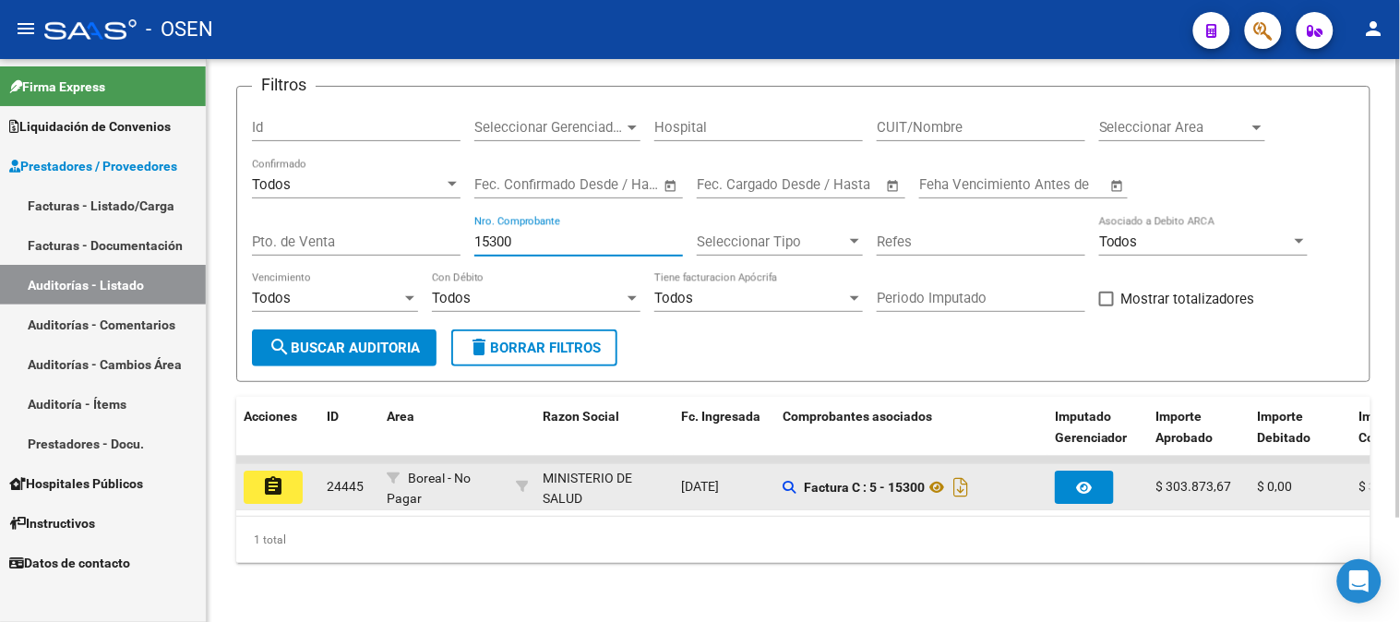
type input "15300"
click at [281, 477] on mat-icon "assignment" at bounding box center [273, 486] width 22 height 22
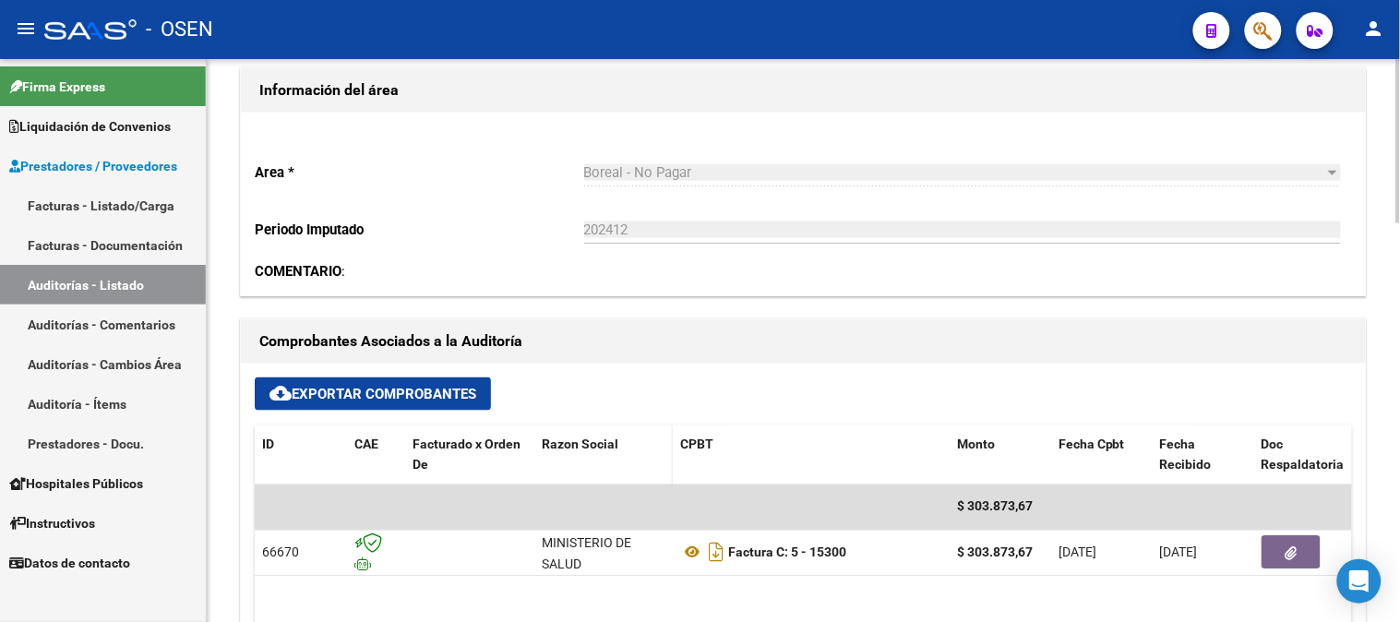
scroll to position [717, 0]
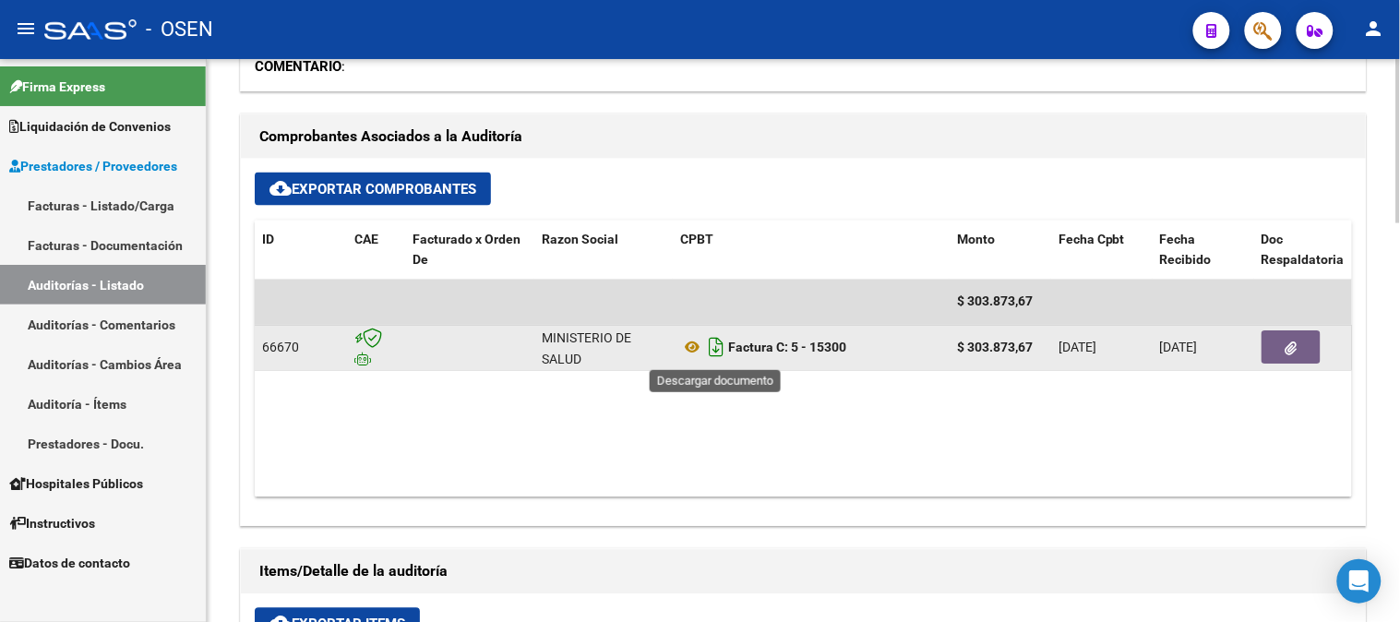
click at [706, 353] on icon "Descargar documento" at bounding box center [716, 348] width 24 height 30
click at [696, 352] on icon at bounding box center [692, 348] width 24 height 22
click at [1285, 344] on icon "button" at bounding box center [1291, 349] width 12 height 14
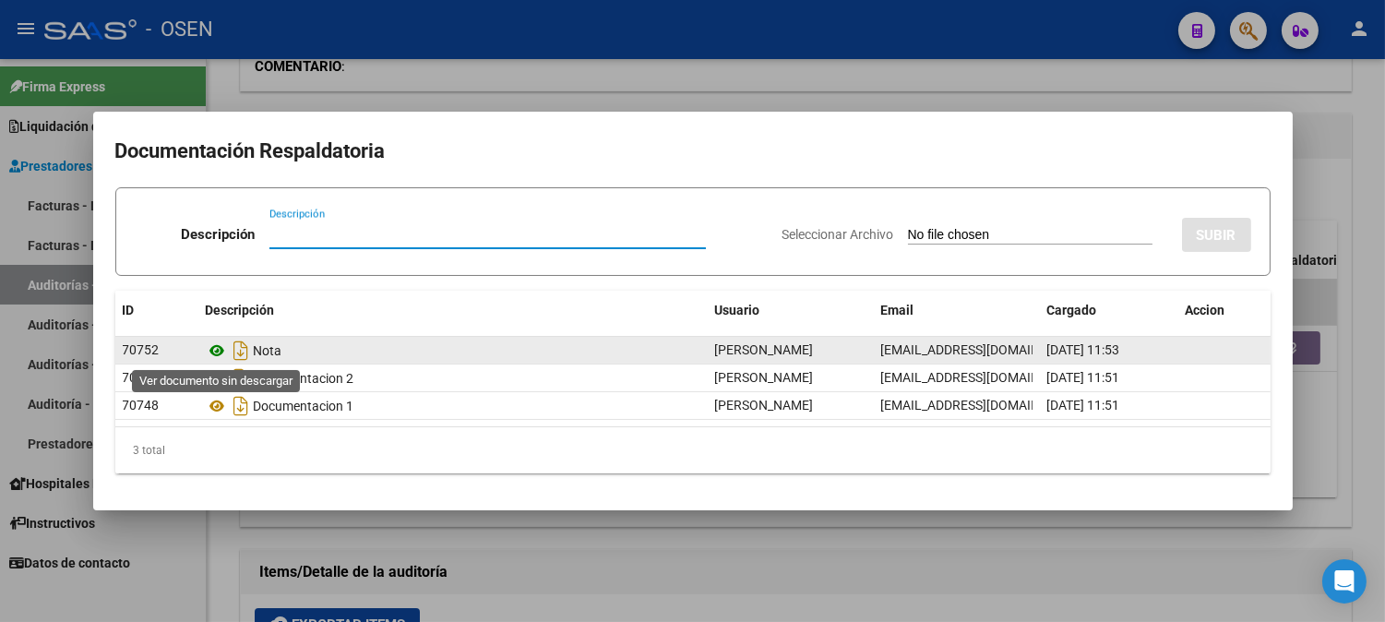
click at [218, 351] on icon at bounding box center [218, 351] width 24 height 22
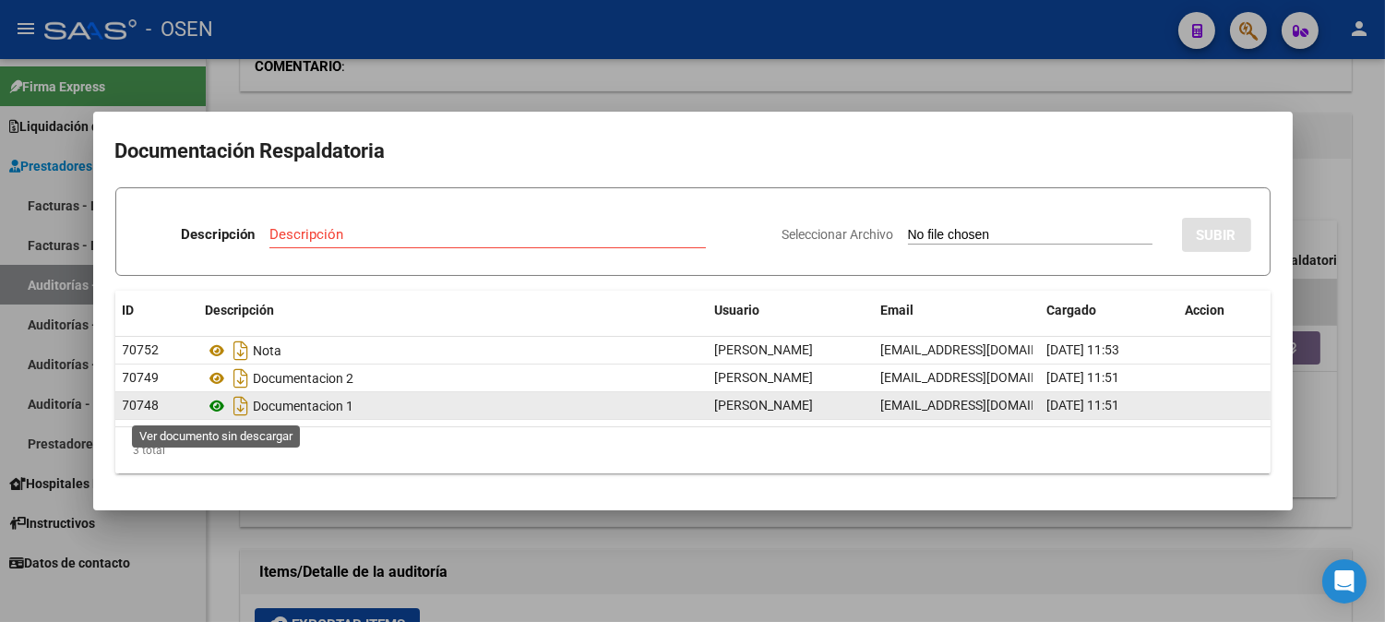
click at [215, 410] on icon at bounding box center [218, 406] width 24 height 22
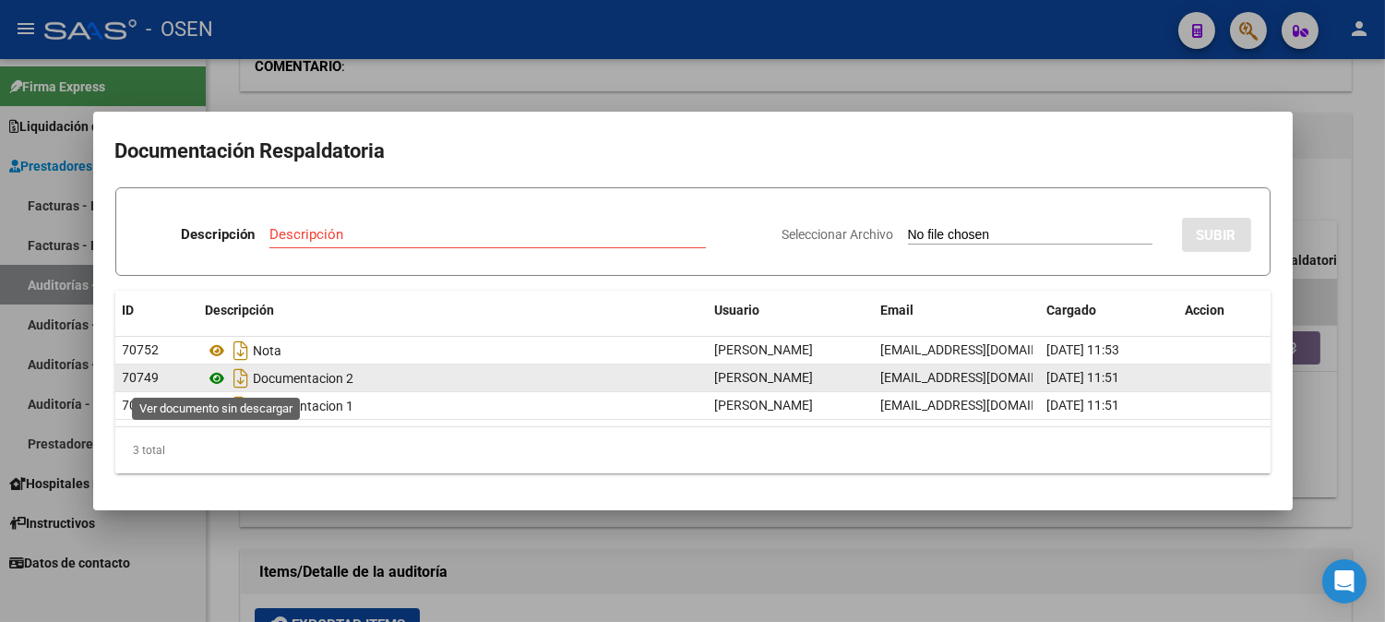
click at [221, 385] on icon at bounding box center [218, 378] width 24 height 22
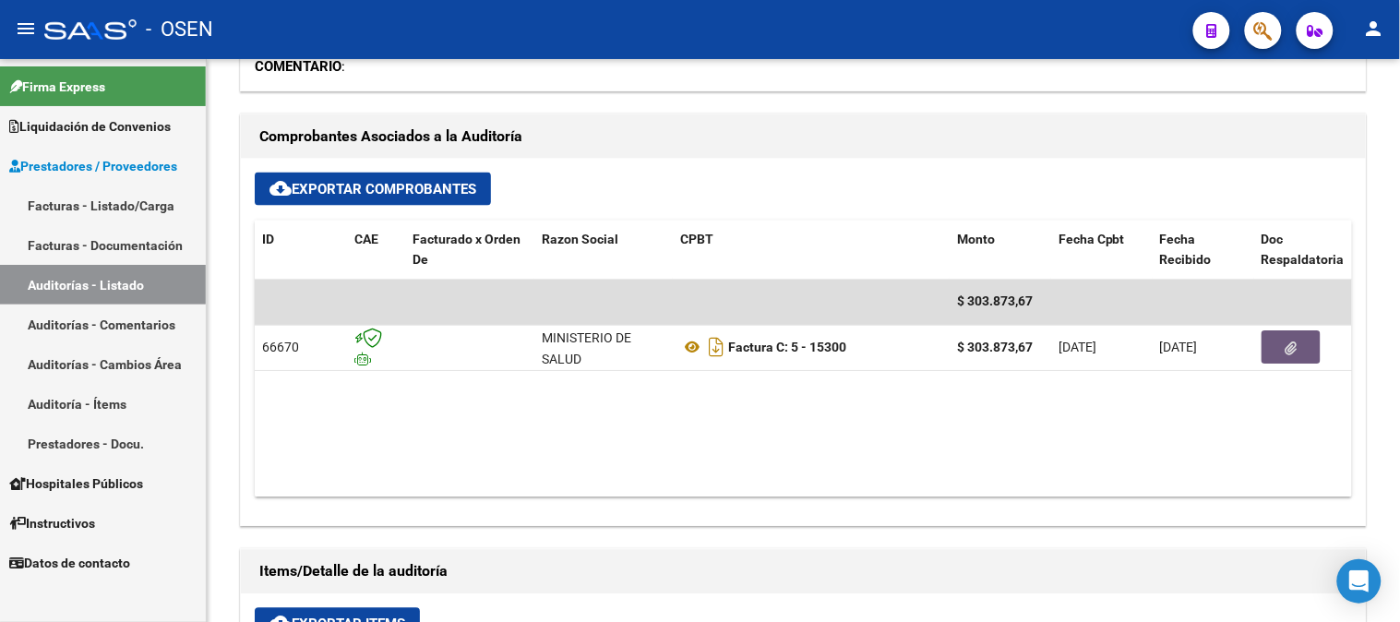
click at [95, 288] on link "Auditorías - Listado" at bounding box center [103, 285] width 206 height 40
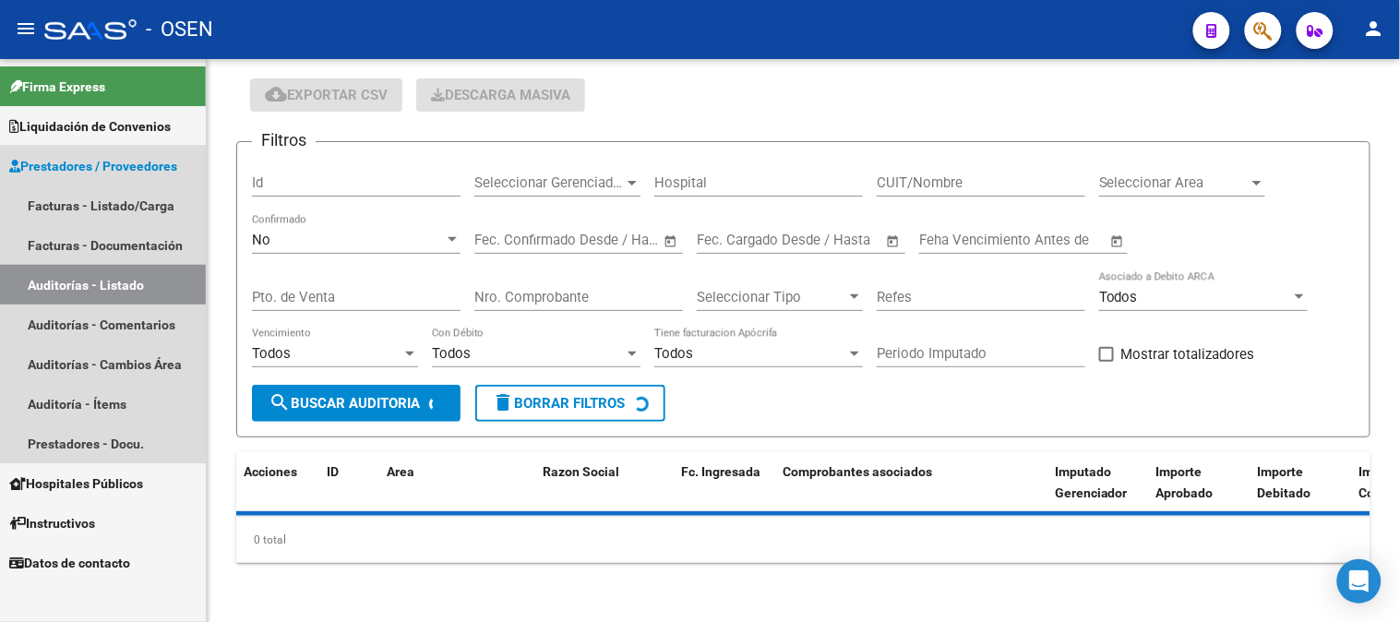
scroll to position [57, 0]
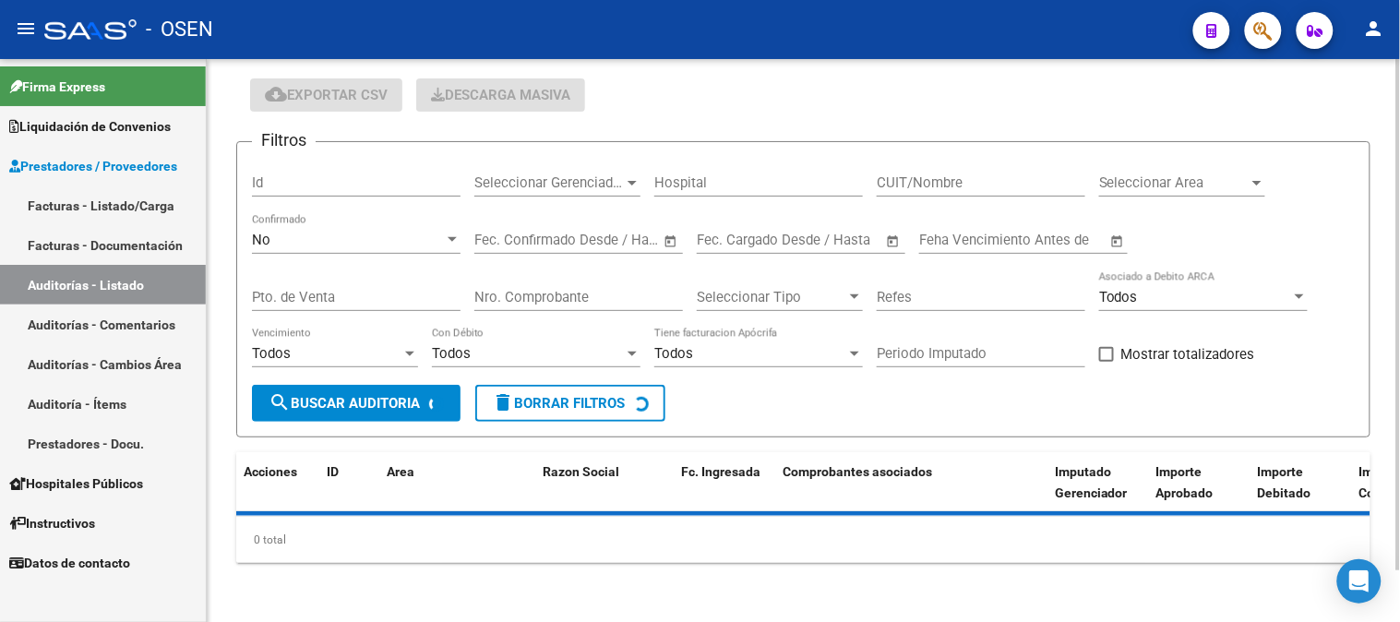
click at [291, 245] on div "No" at bounding box center [348, 240] width 192 height 17
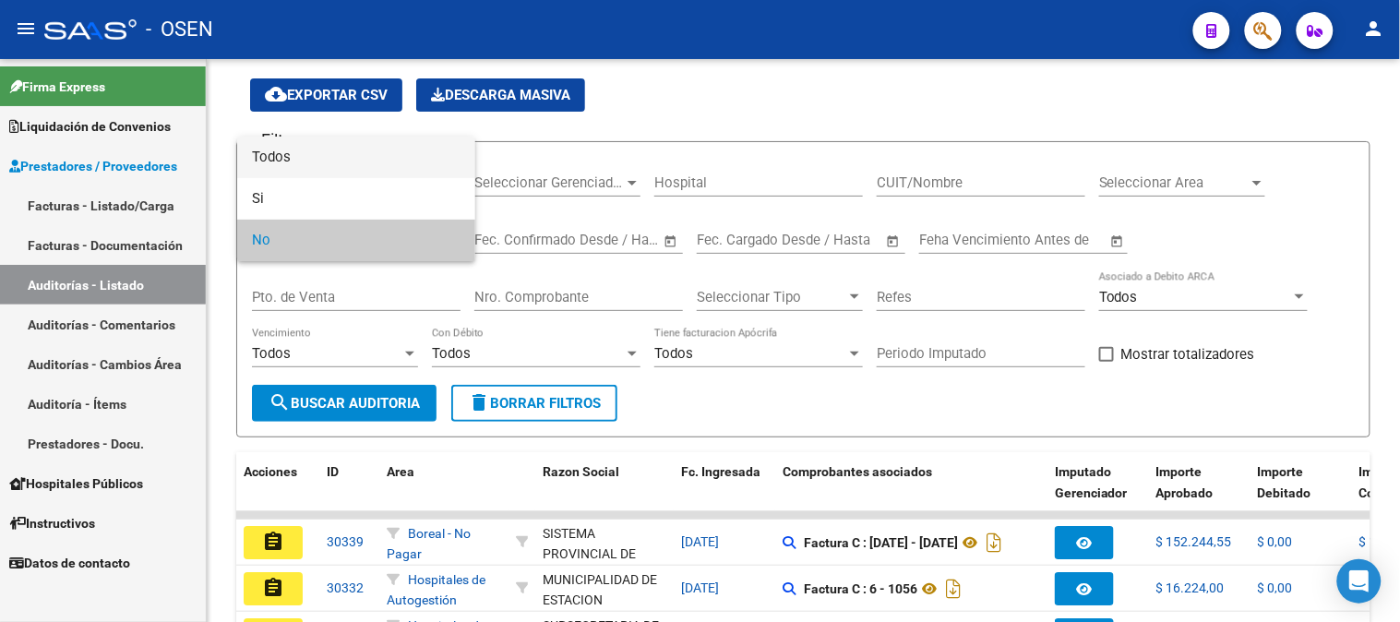
click at [314, 173] on span "Todos" at bounding box center [356, 158] width 209 height 42
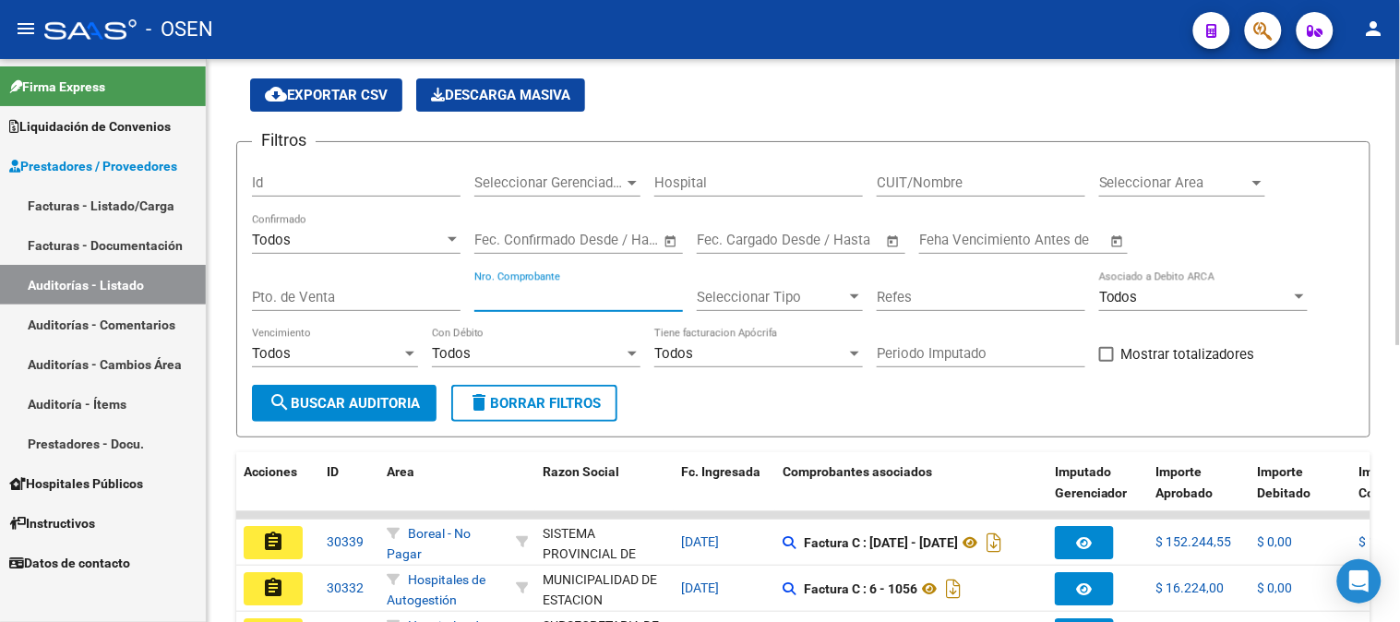
click at [503, 298] on input "Nro. Comprobante" at bounding box center [578, 297] width 209 height 17
type input "9"
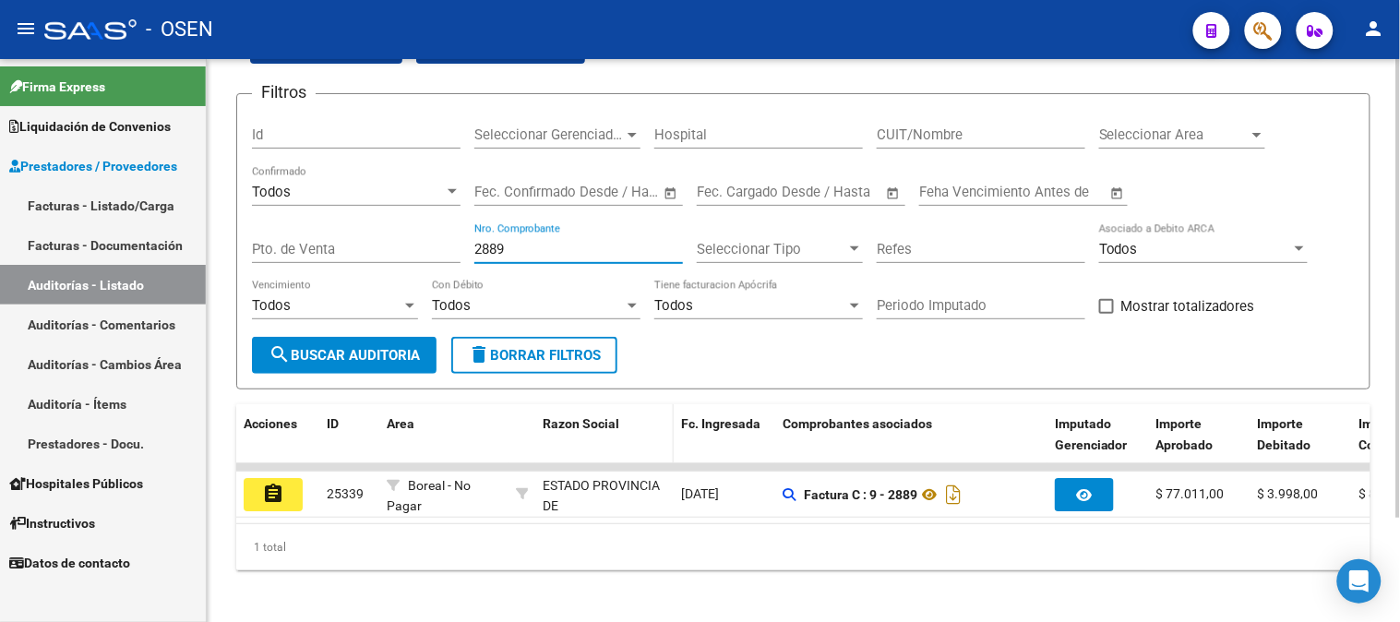
scroll to position [127, 0]
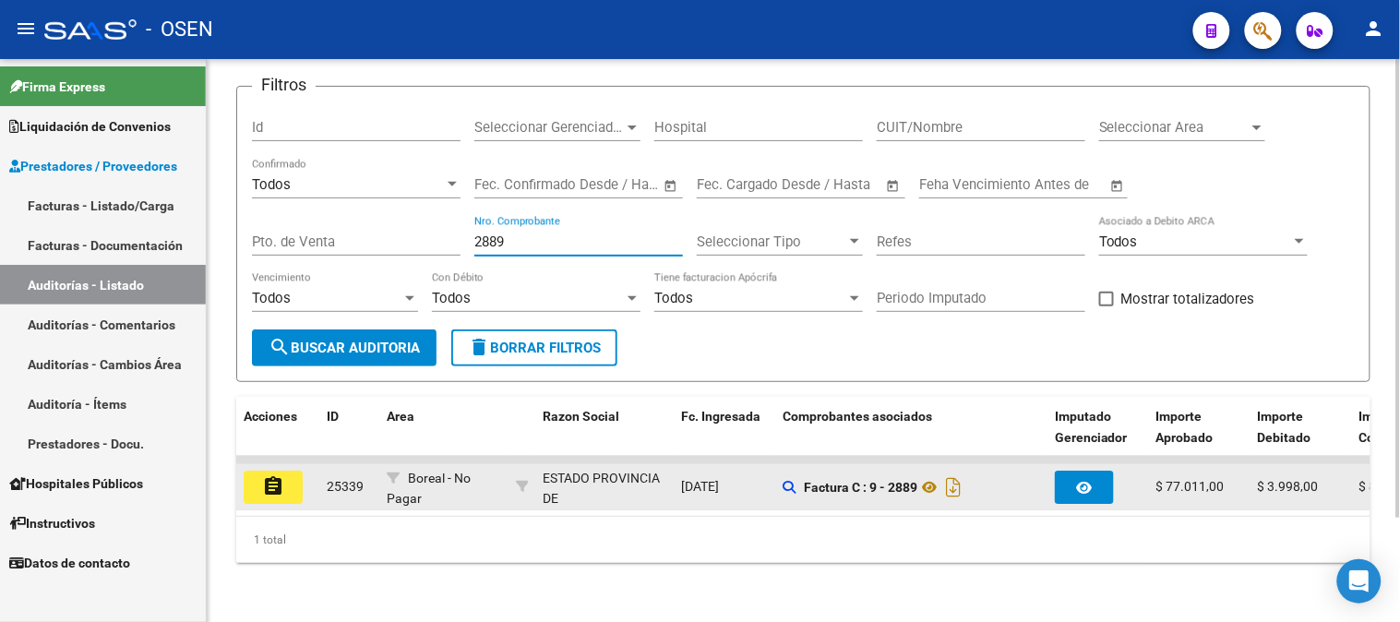
type input "2889"
click at [290, 476] on button "assignment" at bounding box center [273, 487] width 59 height 33
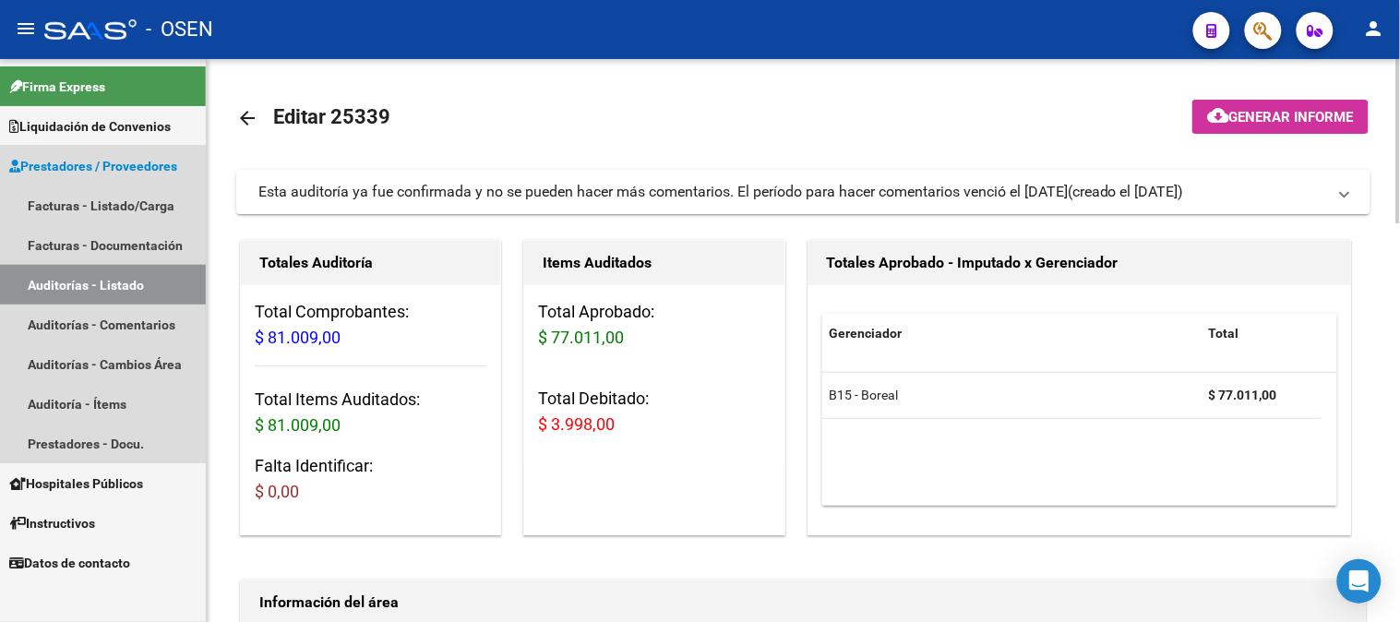
click at [106, 292] on link "Auditorías - Listado" at bounding box center [103, 285] width 206 height 40
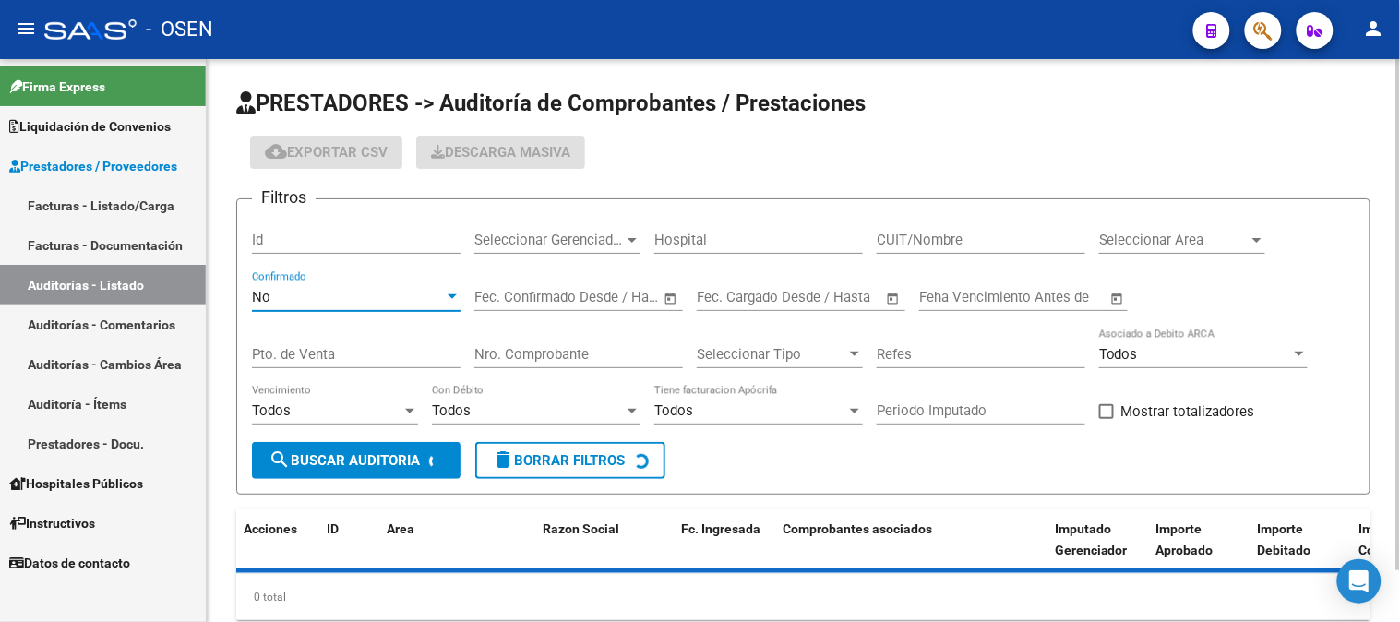
click at [286, 299] on div "No" at bounding box center [348, 297] width 192 height 17
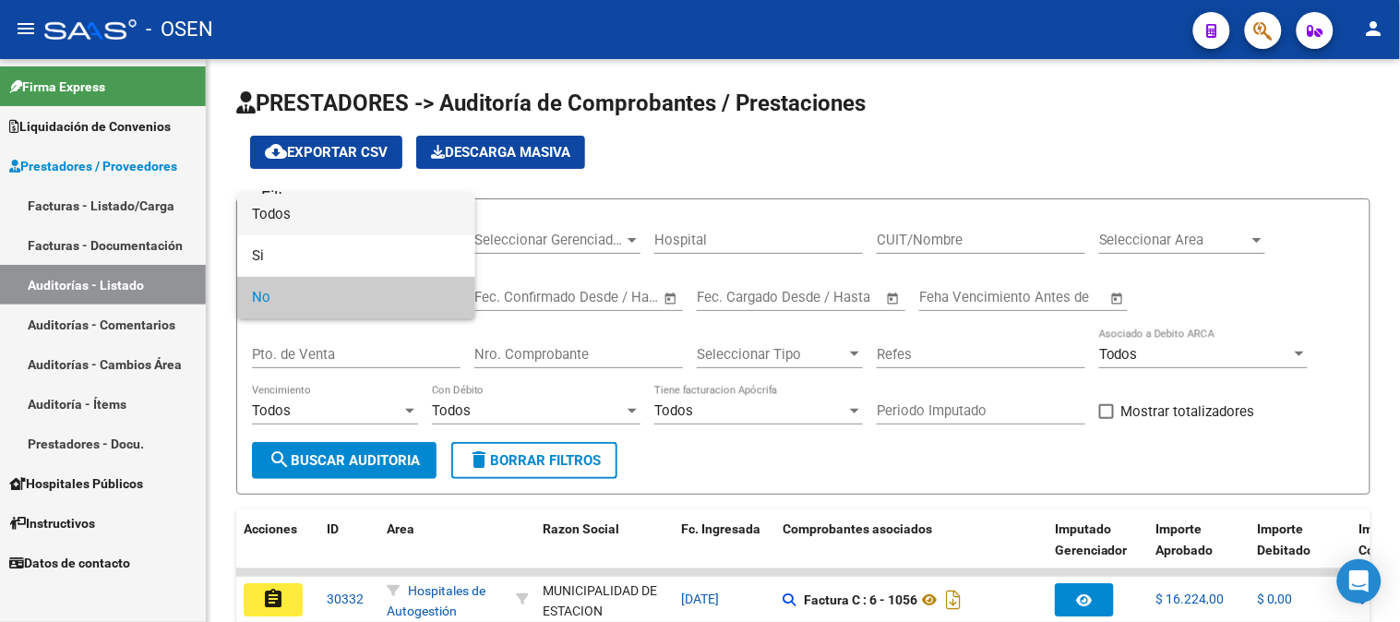
click at [306, 206] on span "Todos" at bounding box center [356, 215] width 209 height 42
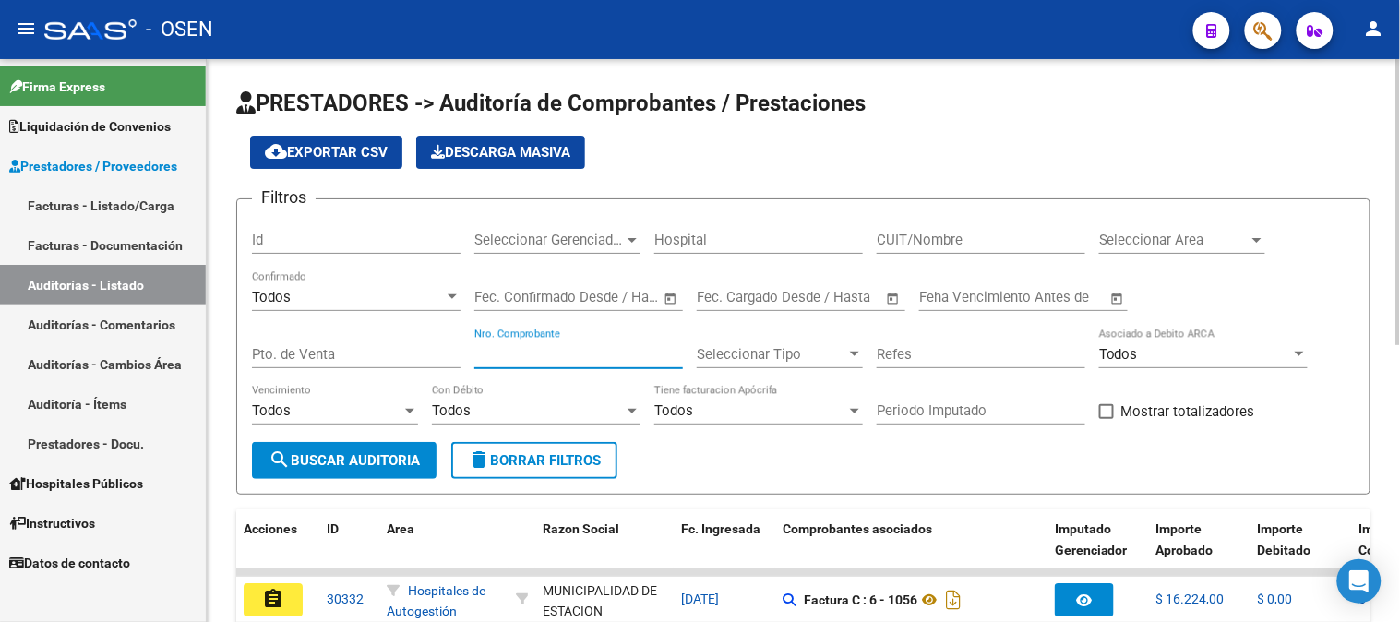
click at [555, 358] on input "Nro. Comprobante" at bounding box center [578, 354] width 209 height 17
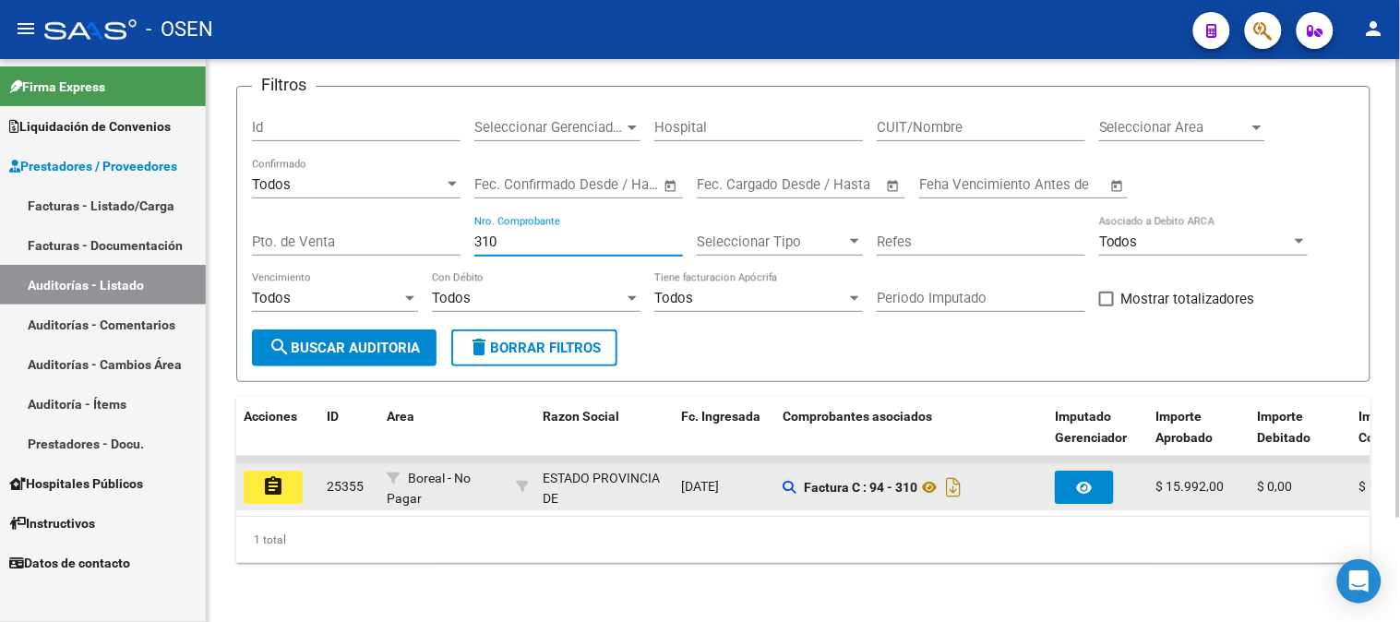
scroll to position [127, 0]
type input "310"
click at [281, 482] on mat-icon "assignment" at bounding box center [273, 486] width 22 height 22
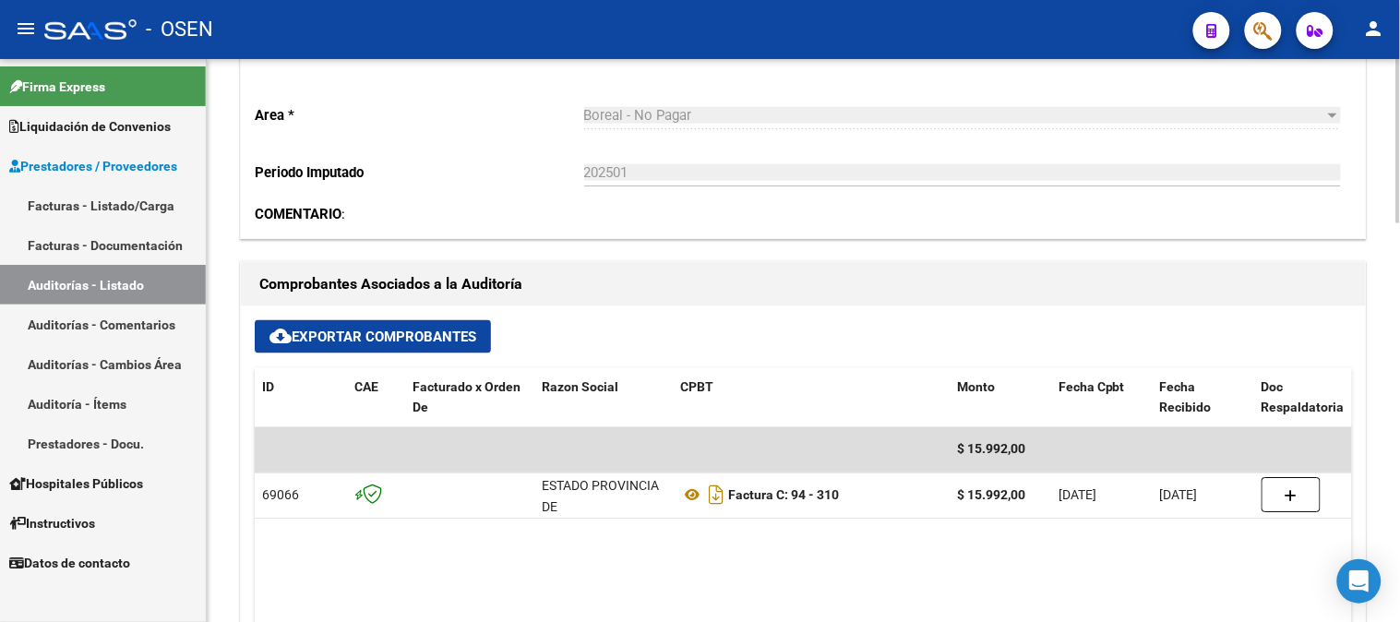
scroll to position [615, 0]
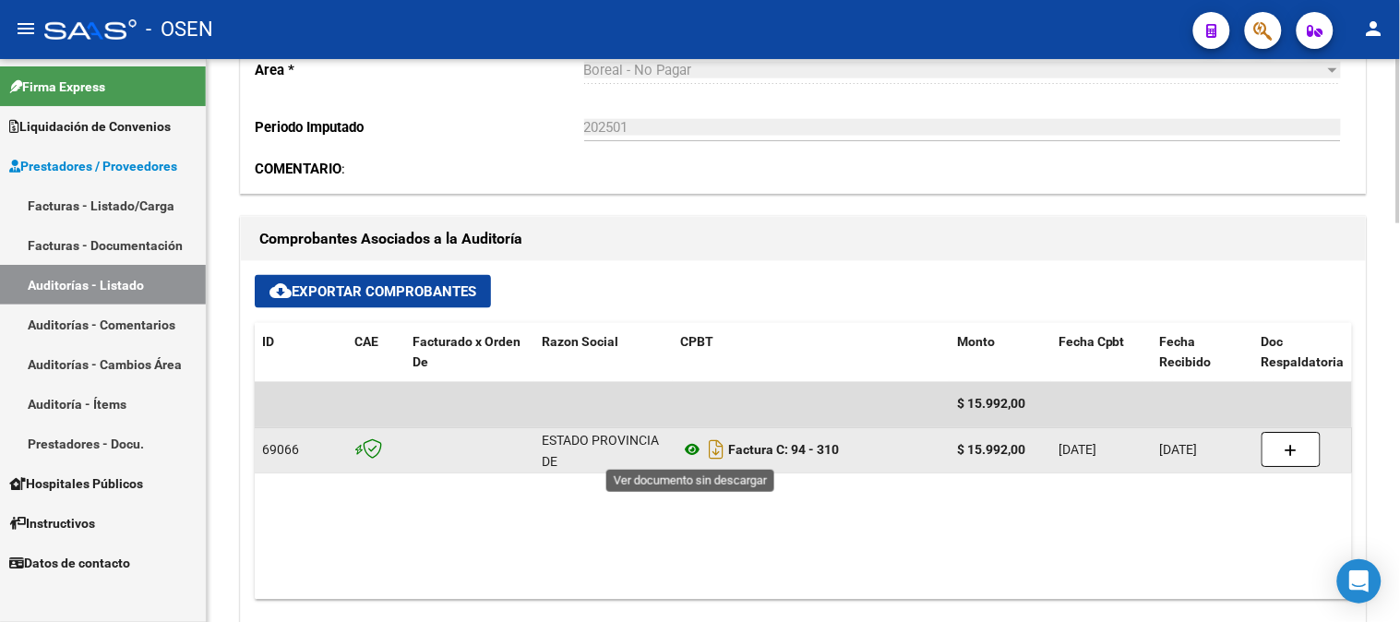
click at [702, 454] on icon at bounding box center [692, 450] width 24 height 22
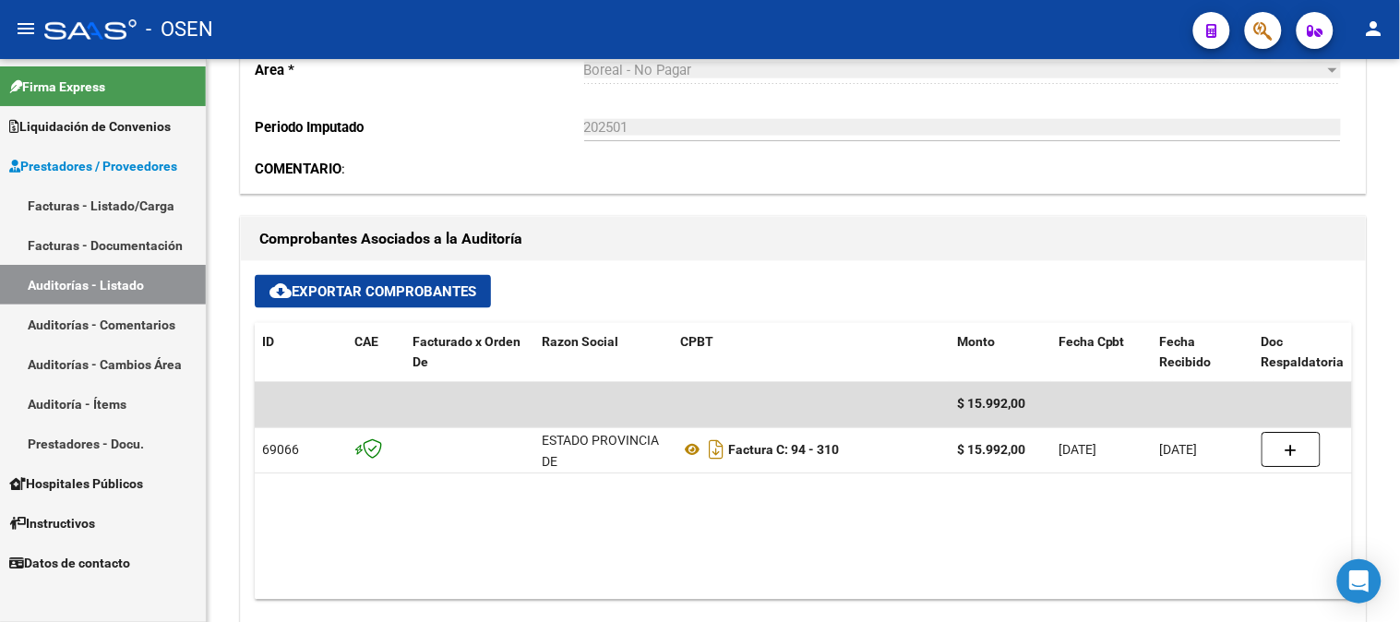
click at [88, 290] on link "Auditorías - Listado" at bounding box center [103, 285] width 206 height 40
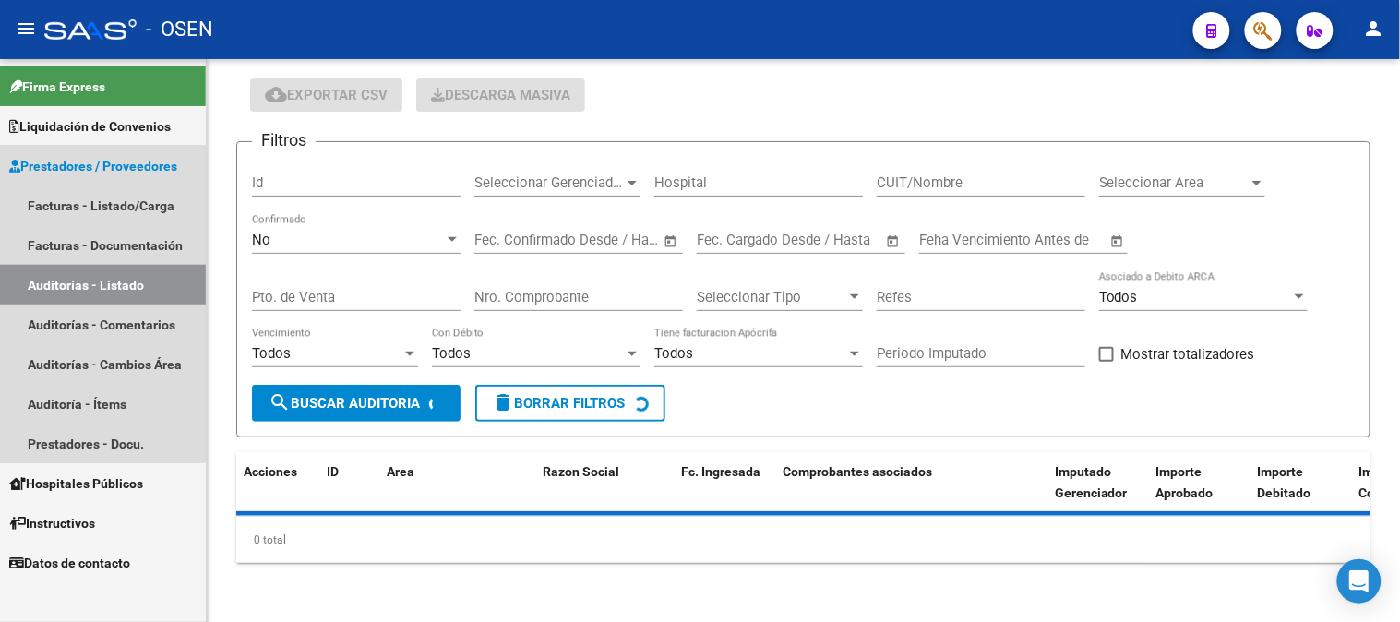
scroll to position [57, 0]
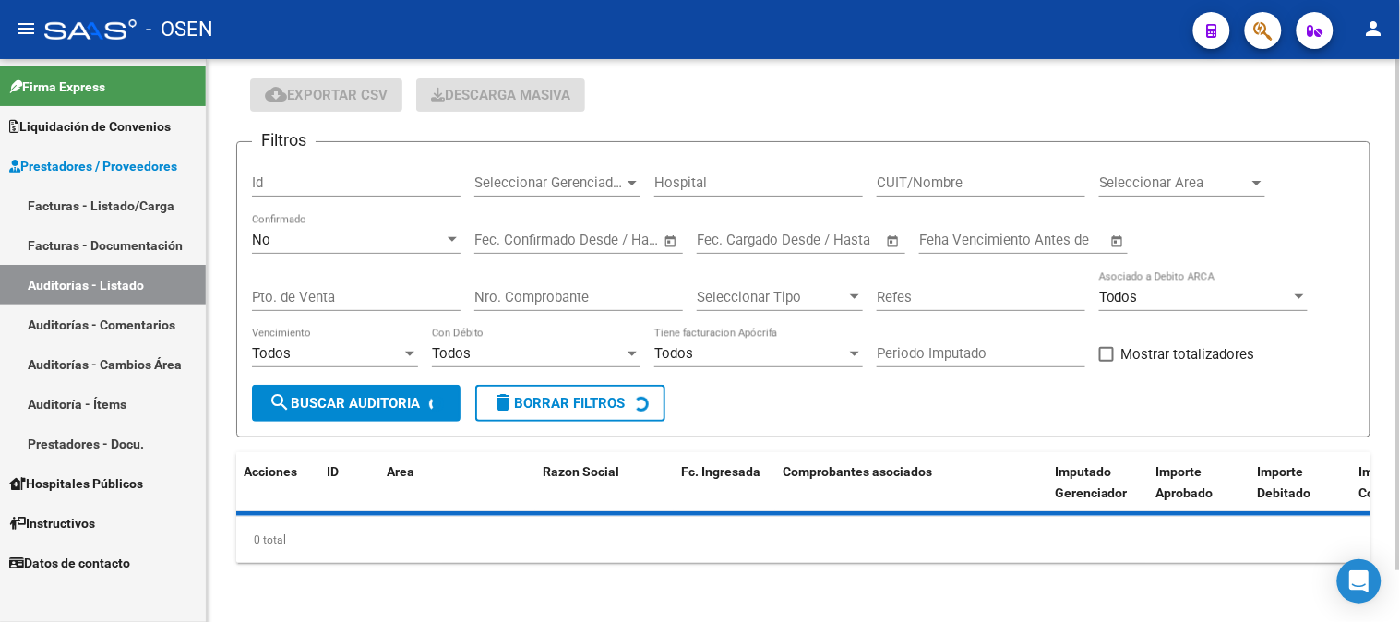
click at [288, 235] on div "No" at bounding box center [348, 240] width 192 height 17
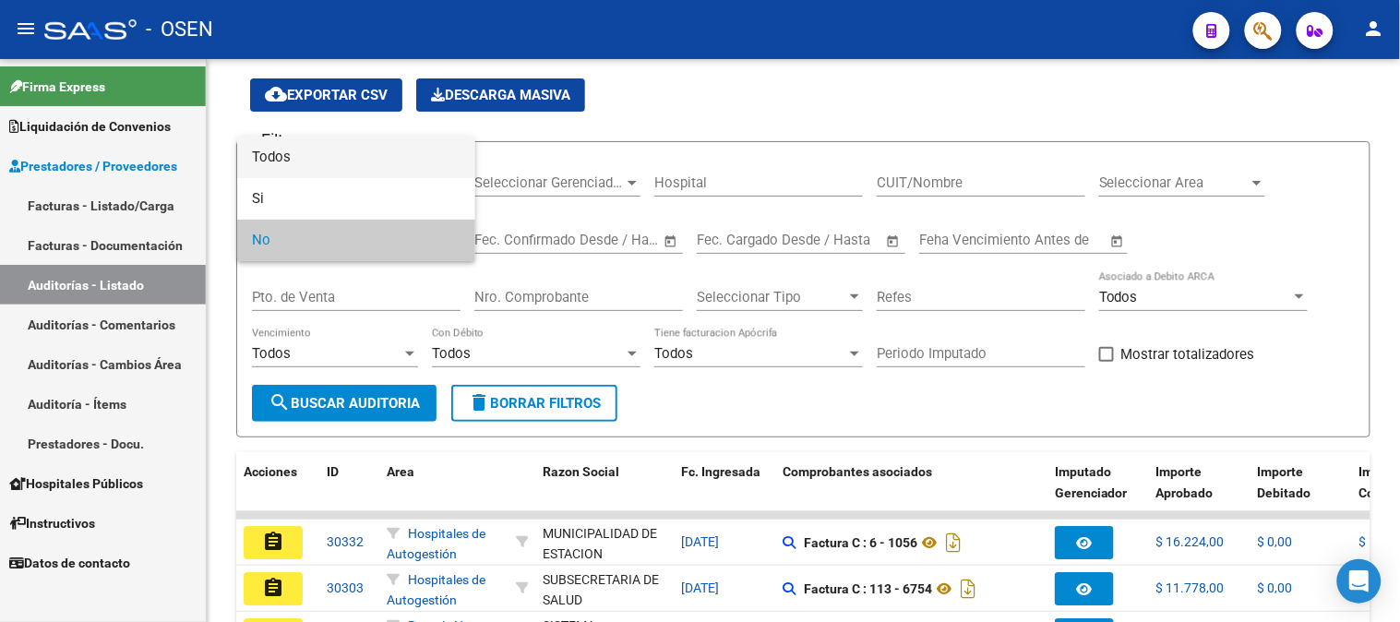
click at [325, 170] on span "Todos" at bounding box center [356, 158] width 209 height 42
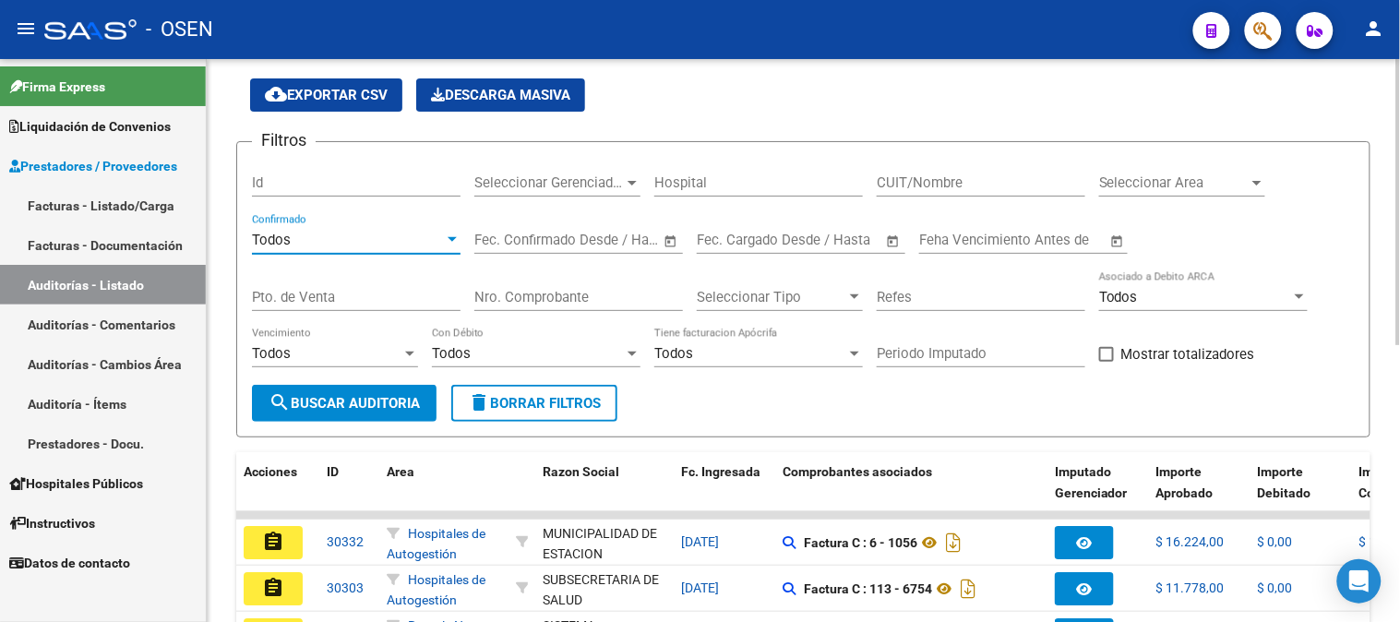
click at [518, 291] on input "Nro. Comprobante" at bounding box center [578, 297] width 209 height 17
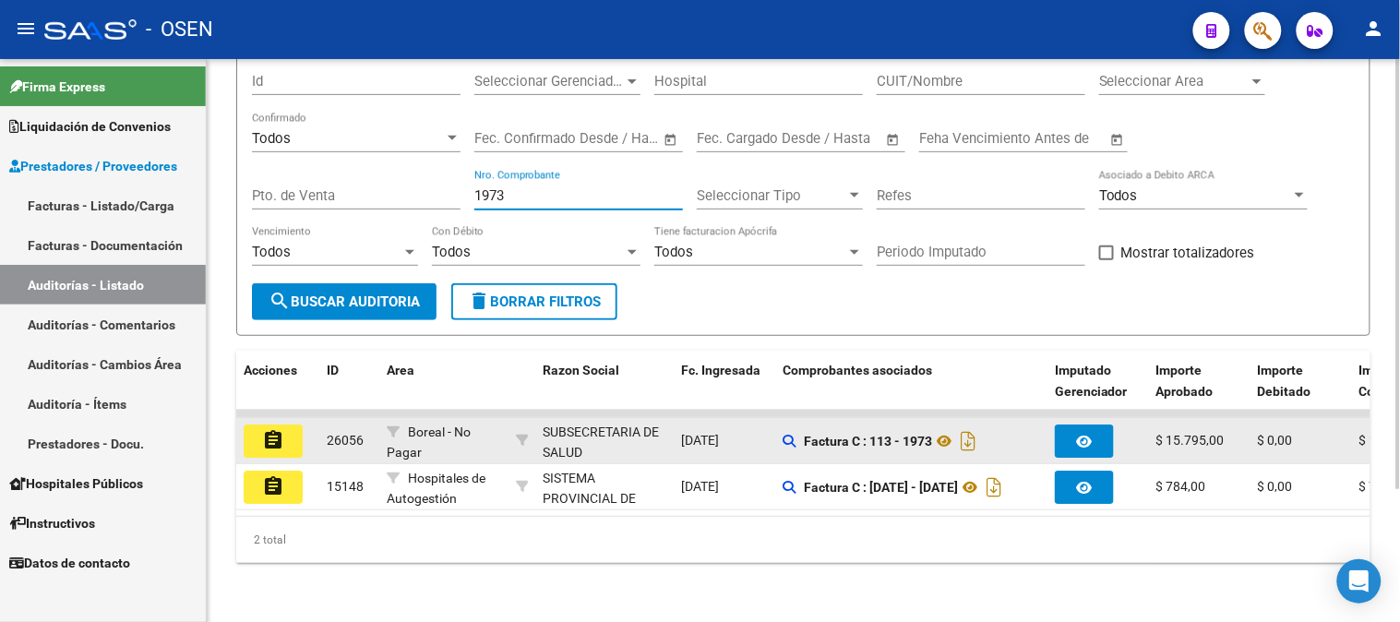
scroll to position [173, 0]
type input "1973"
click at [290, 429] on button "assignment" at bounding box center [273, 440] width 59 height 33
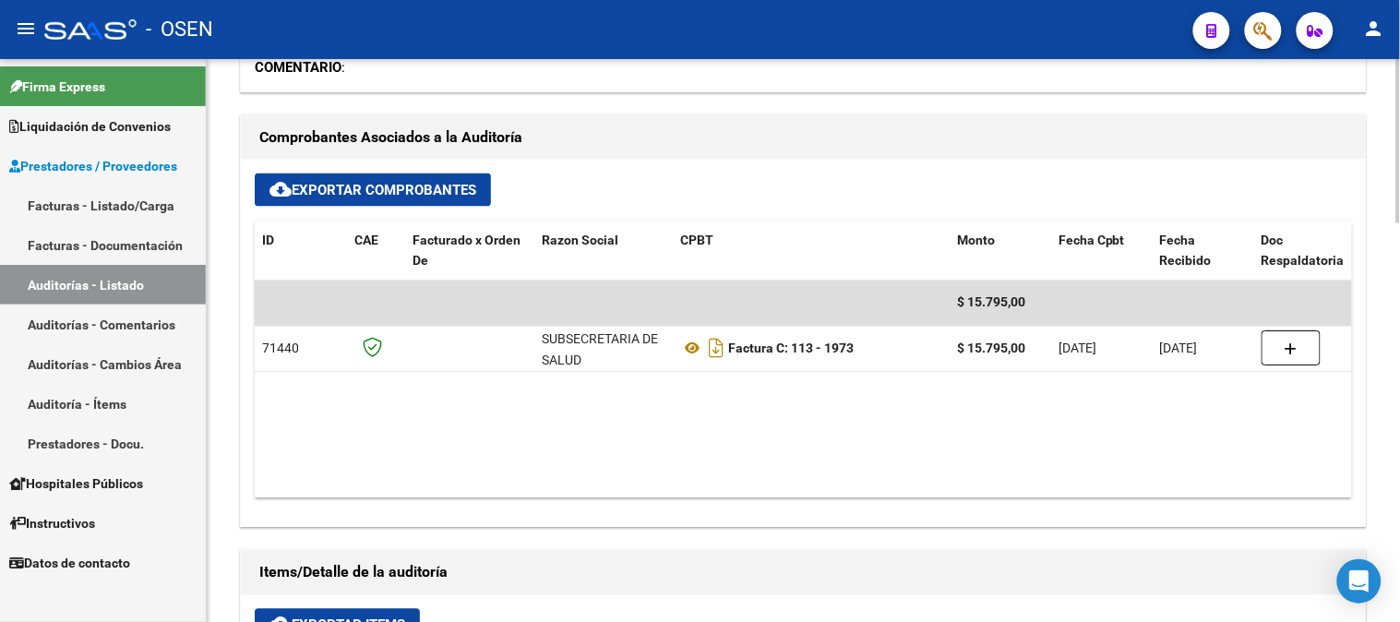
scroll to position [717, 0]
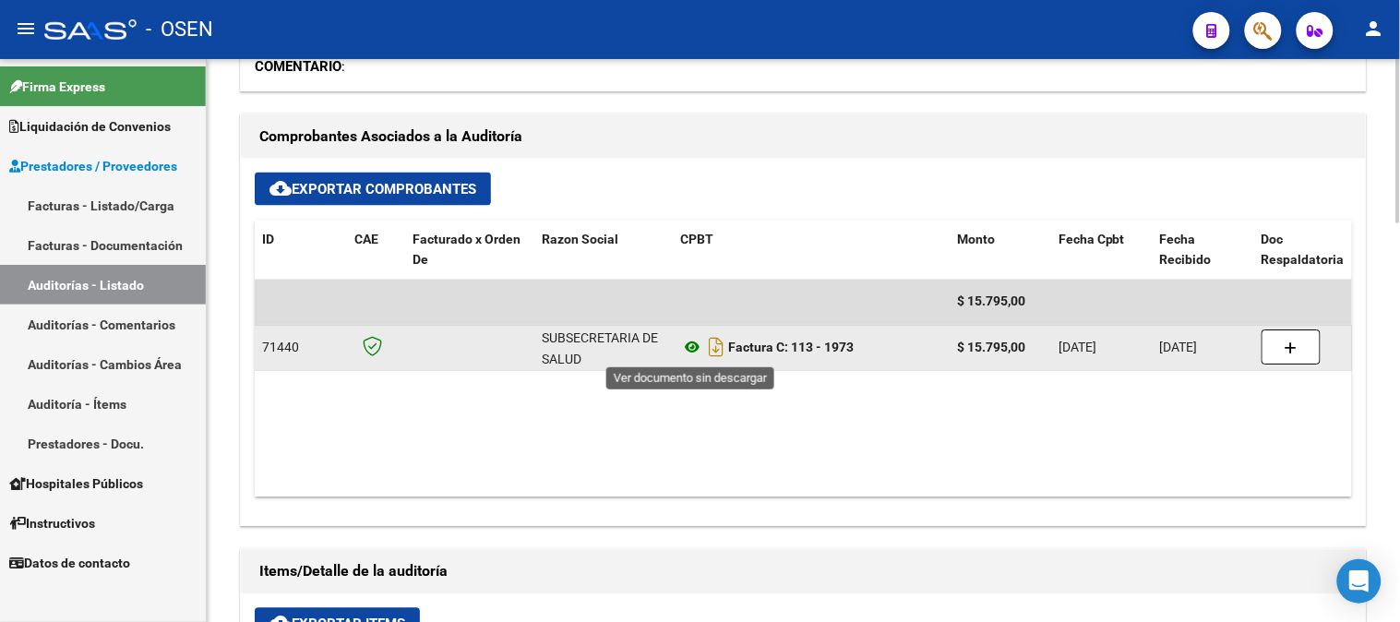
click at [699, 343] on icon at bounding box center [692, 348] width 24 height 22
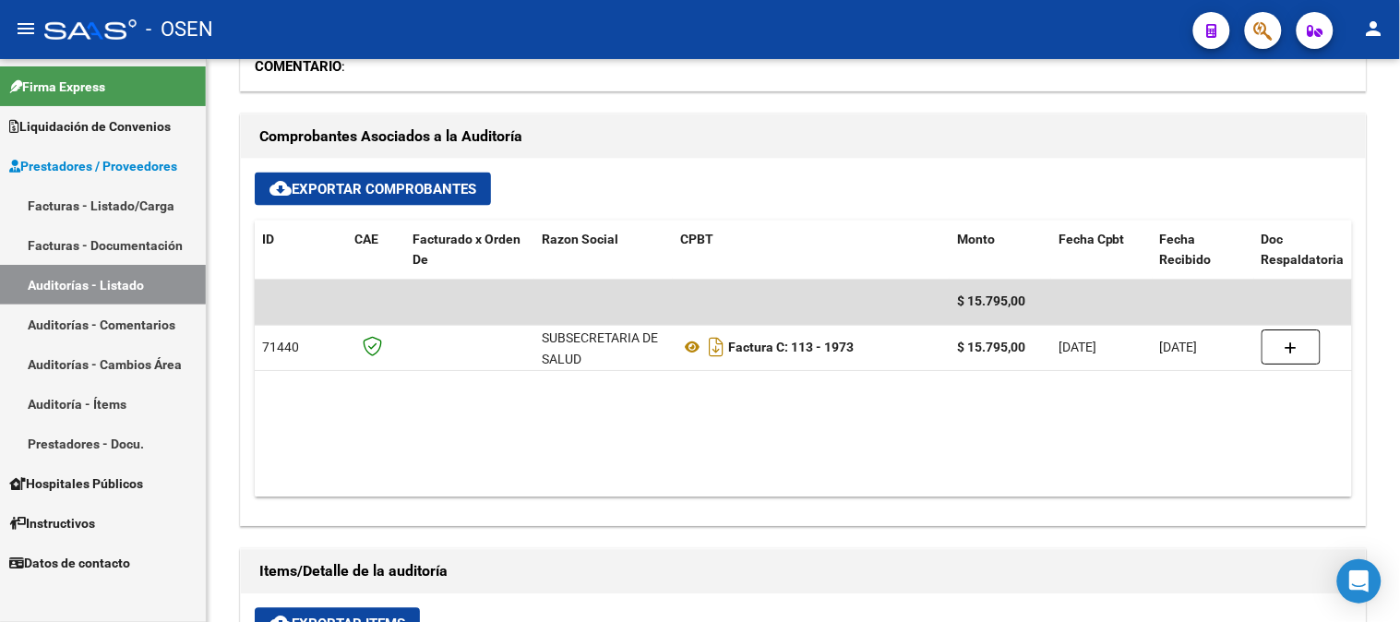
click at [65, 290] on link "Auditorías - Listado" at bounding box center [103, 285] width 206 height 40
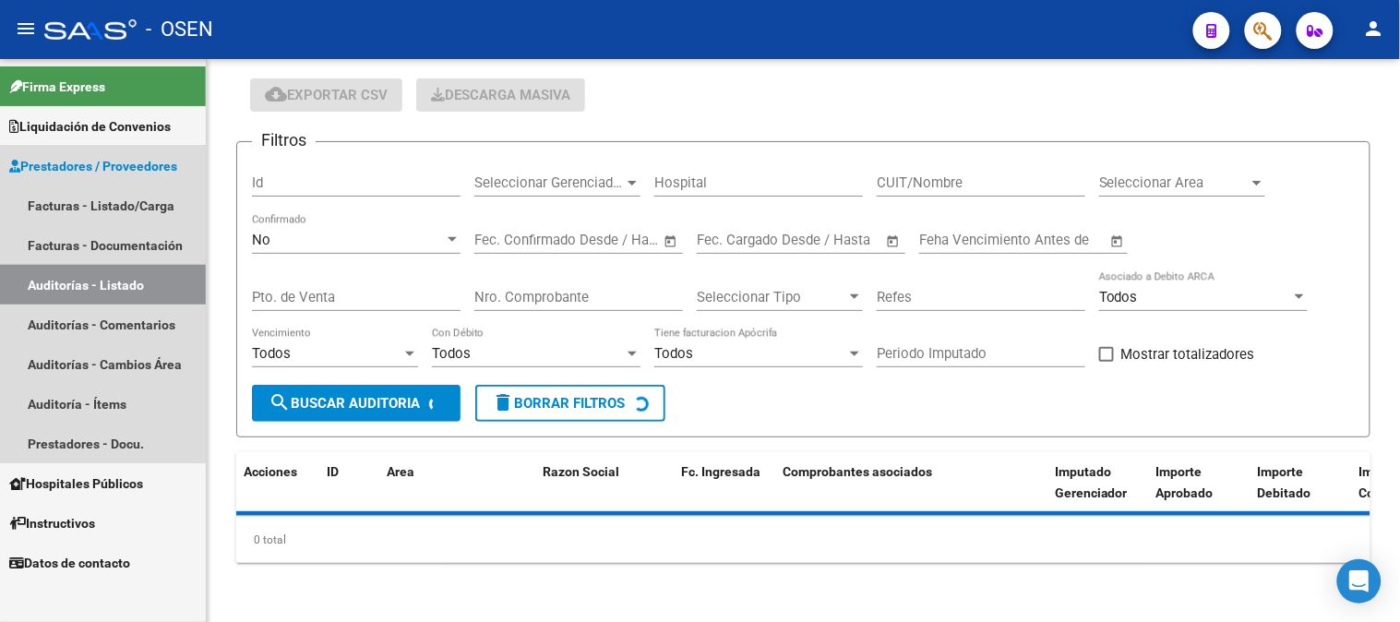
scroll to position [57, 0]
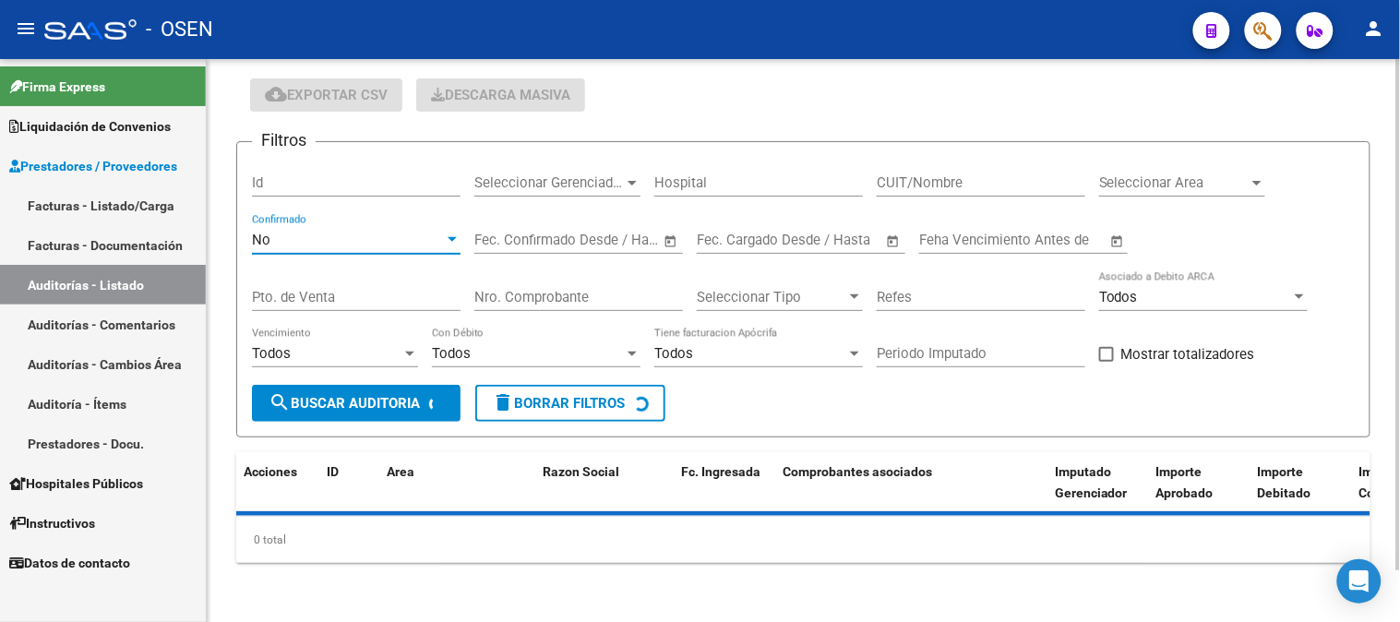
click at [329, 246] on div "No" at bounding box center [348, 240] width 192 height 17
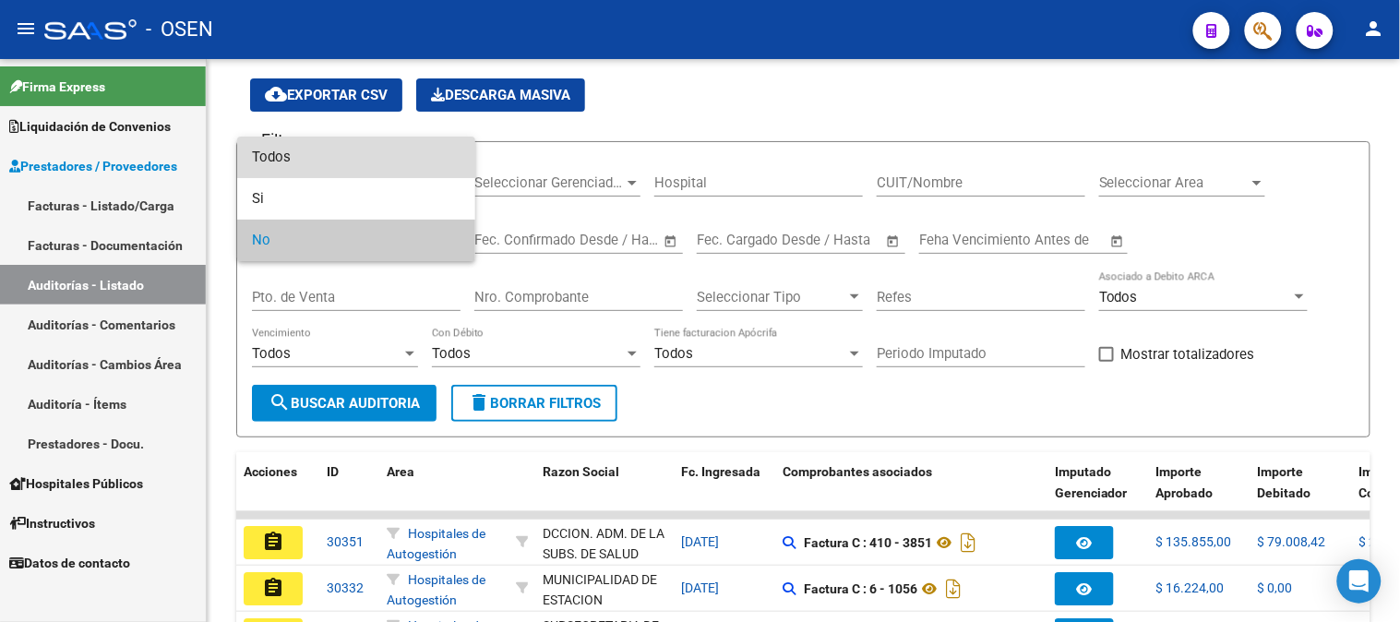
click at [338, 163] on span "Todos" at bounding box center [356, 158] width 209 height 42
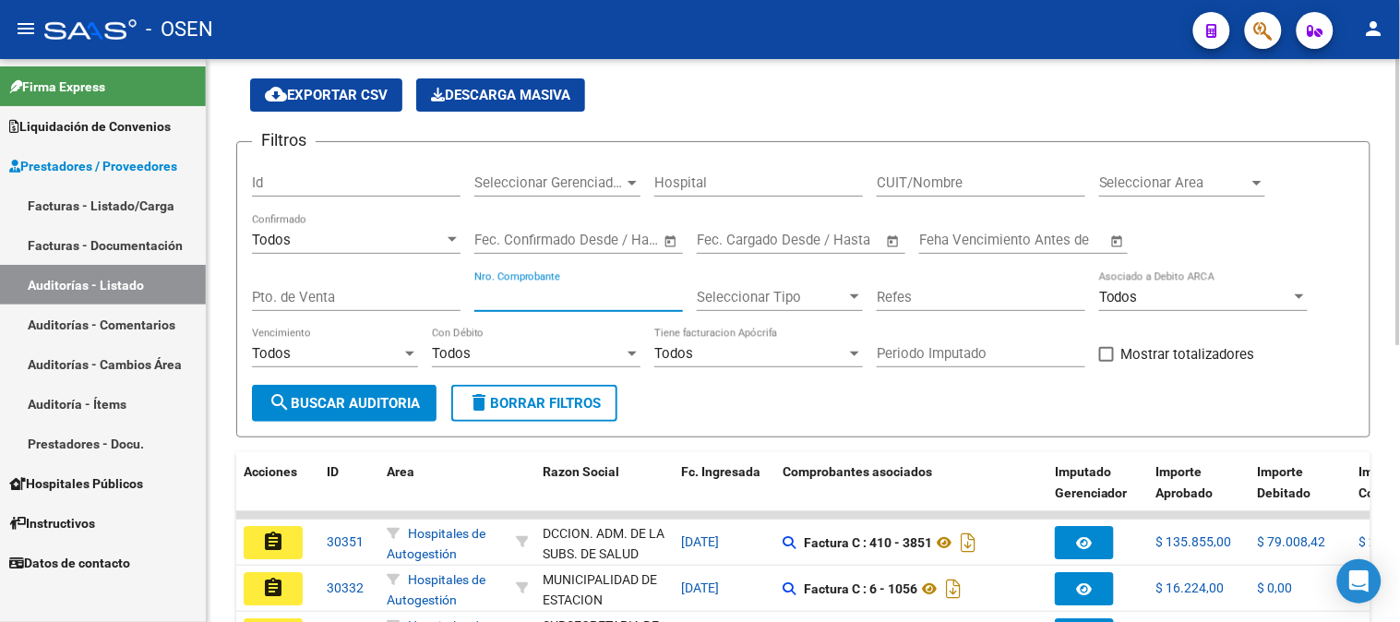
click at [523, 296] on input "Nro. Comprobante" at bounding box center [578, 297] width 209 height 17
type input "3"
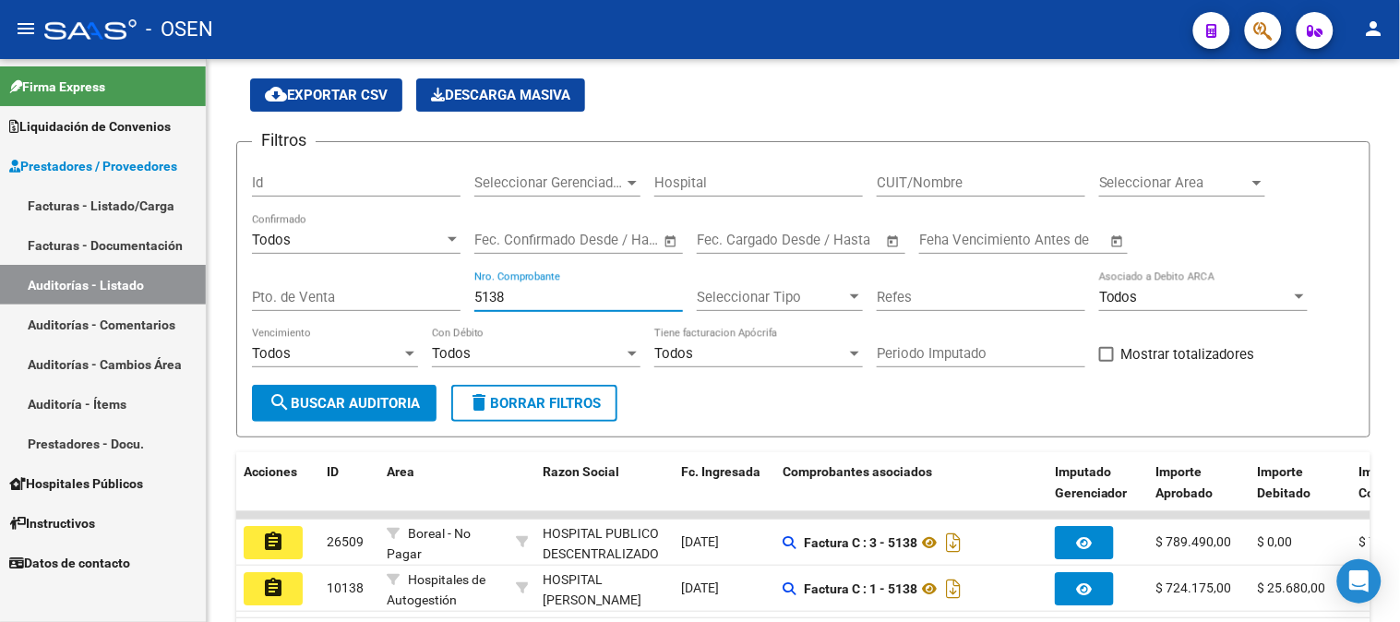
type input "5138"
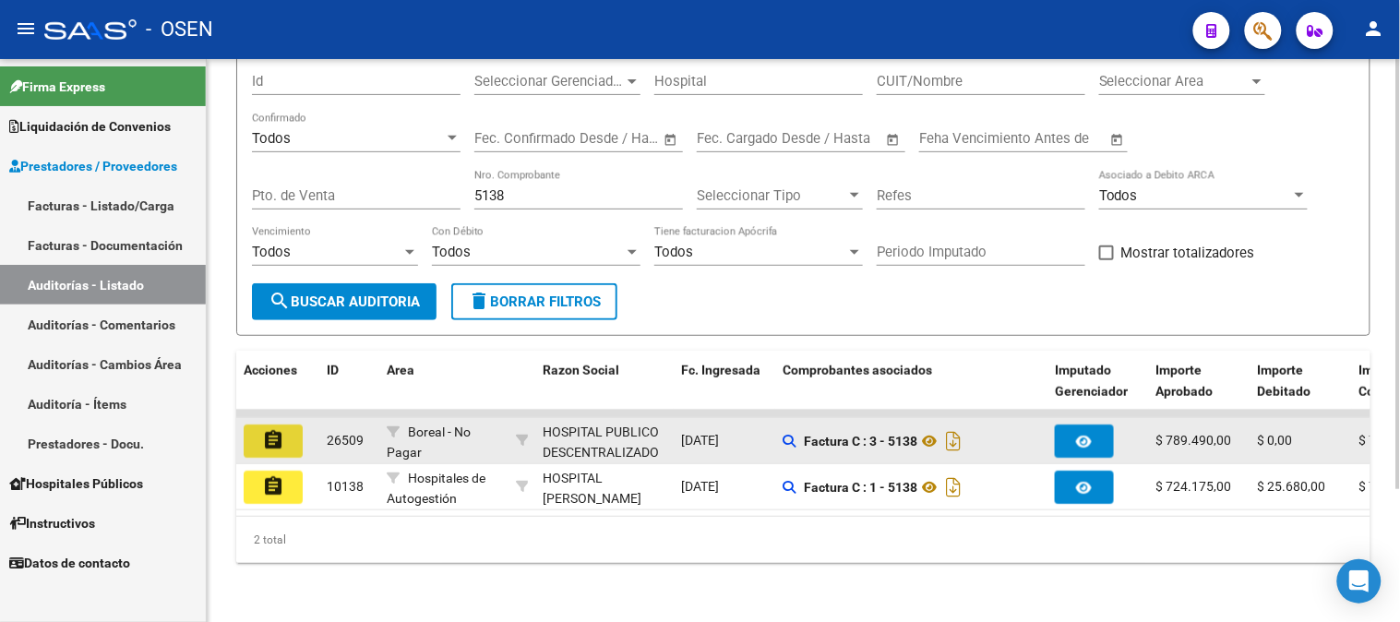
click at [292, 437] on button "assignment" at bounding box center [273, 440] width 59 height 33
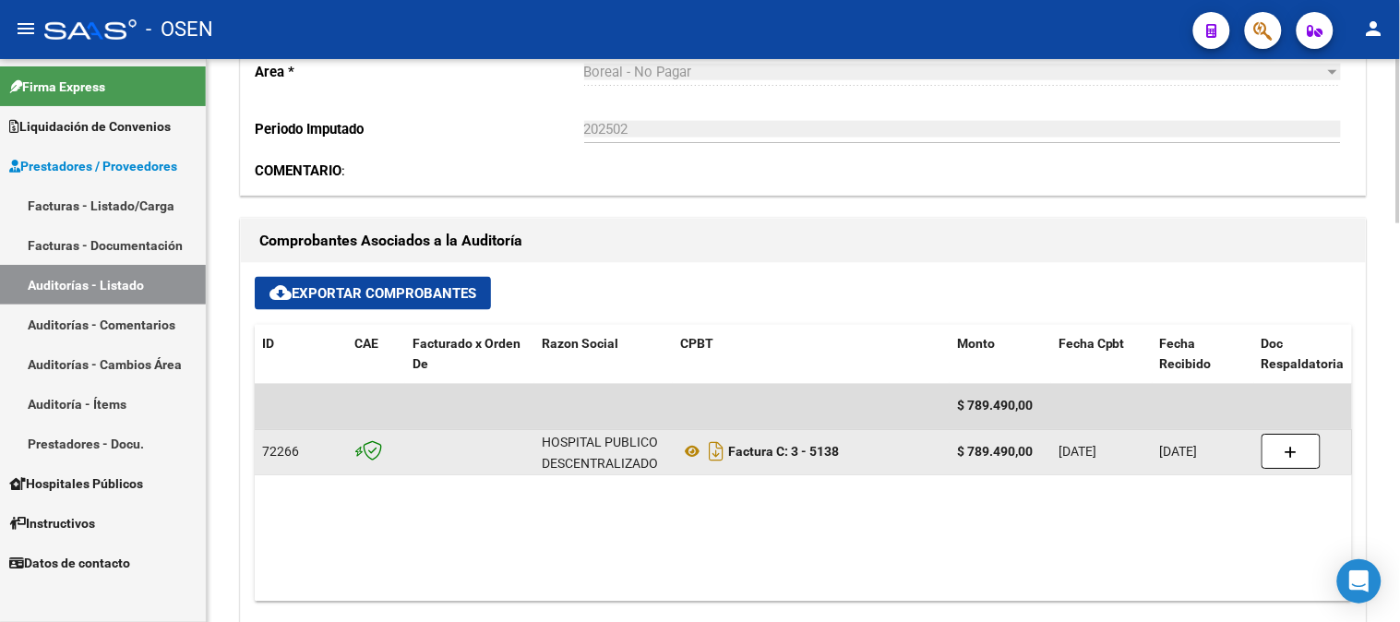
scroll to position [615, 0]
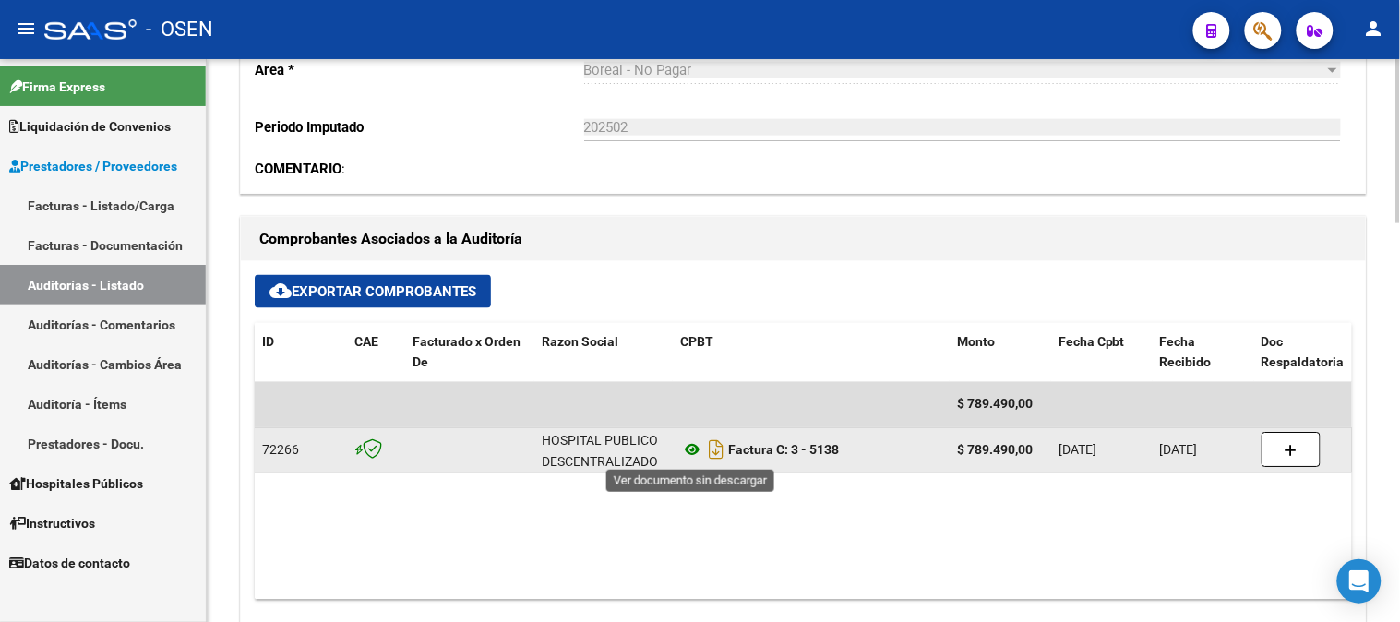
click at [697, 454] on icon at bounding box center [692, 450] width 24 height 22
click at [695, 446] on icon at bounding box center [692, 450] width 24 height 22
click at [693, 449] on icon at bounding box center [692, 450] width 24 height 22
